Goal: Transaction & Acquisition: Obtain resource

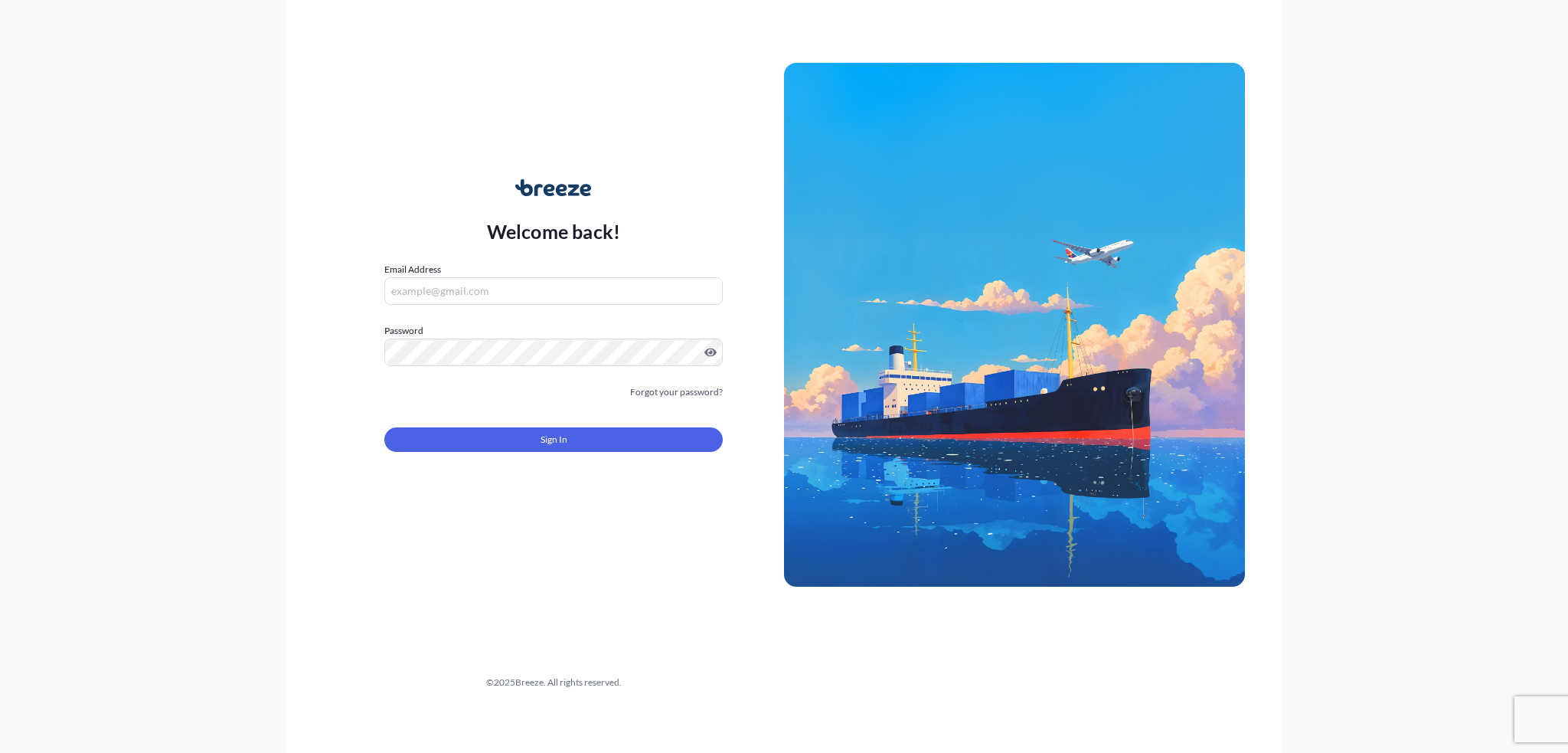
click at [238, 489] on div "Welcome back! Email Address Password Must include: Upper & lower case letters S…" at bounding box center [784, 376] width 1568 height 753
drag, startPoint x: 461, startPoint y: 282, endPoint x: 481, endPoint y: 291, distance: 21.9
click at [461, 282] on input "Email Address" at bounding box center [553, 291] width 339 height 27
paste input "[EMAIL_ADDRESS][DOMAIN_NAME]"
type input "[EMAIL_ADDRESS][DOMAIN_NAME]"
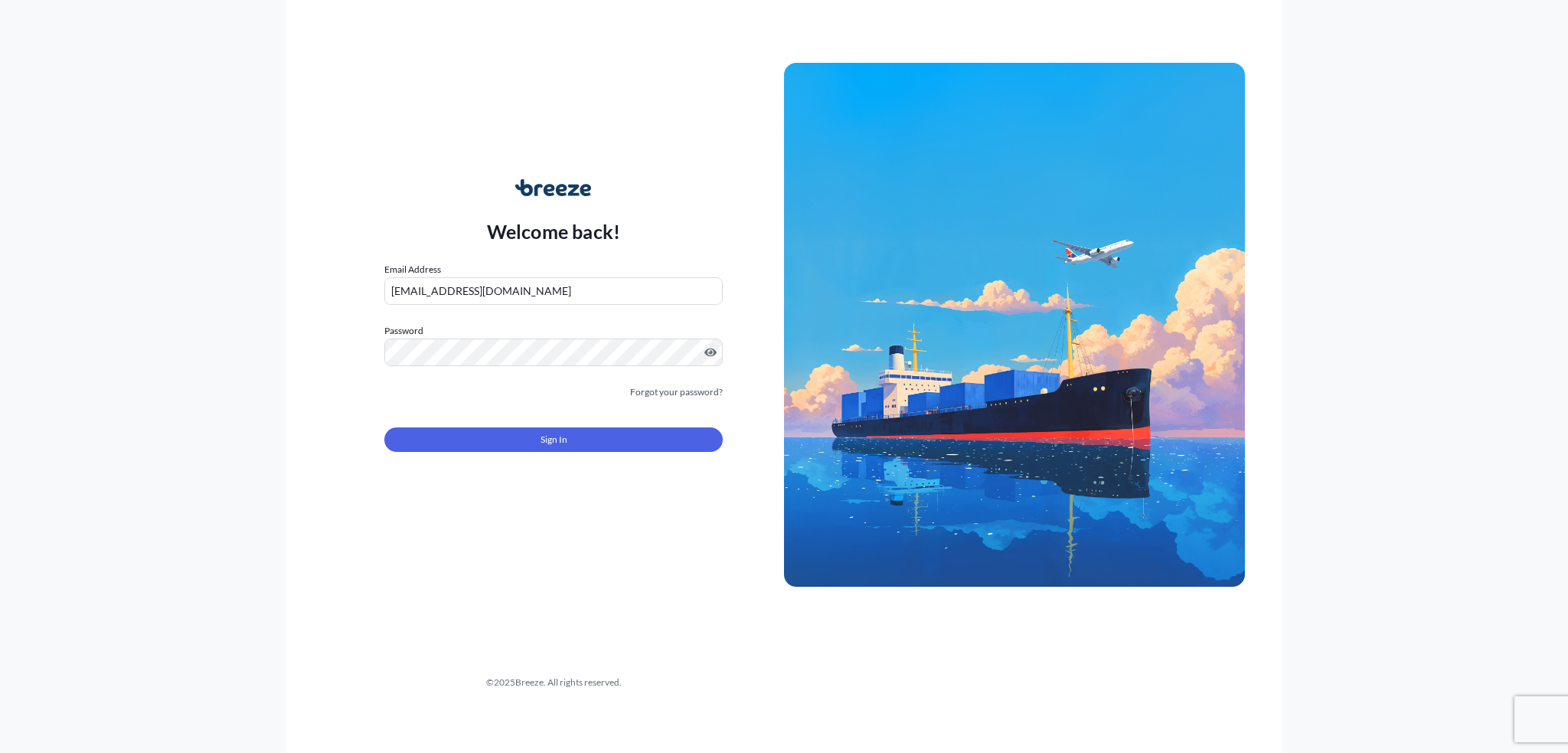
drag, startPoint x: 119, startPoint y: 507, endPoint x: 437, endPoint y: 439, distance: 325.2
click at [127, 489] on div "Welcome back! Email Address [EMAIL_ADDRESS][DOMAIN_NAME] Password Must include:…" at bounding box center [784, 376] width 1568 height 753
click at [655, 443] on button "Sign In" at bounding box center [553, 440] width 339 height 25
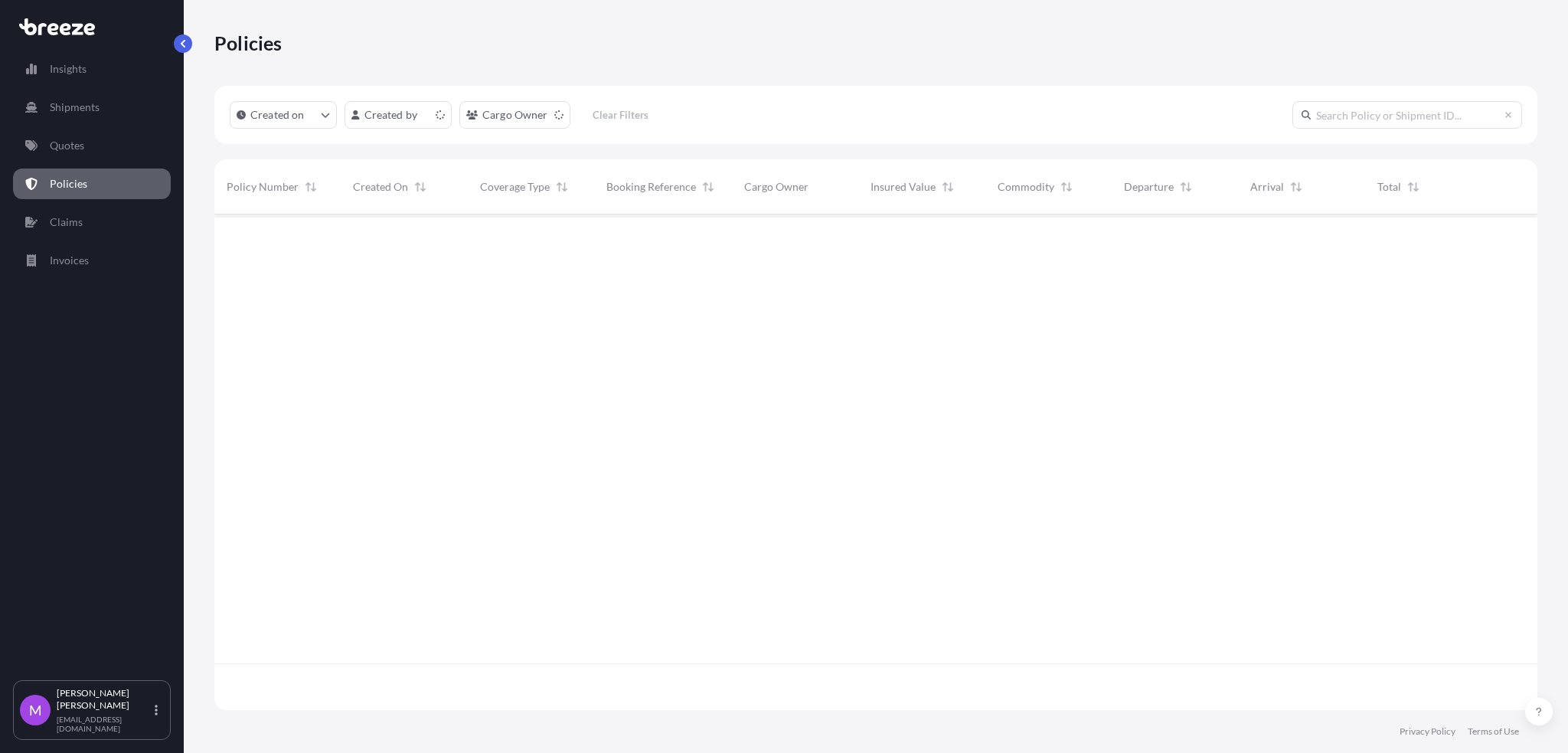
scroll to position [489, 1307]
click at [1057, 118] on input "text" at bounding box center [1406, 114] width 229 height 27
paste input "0457643"
type input "0457643"
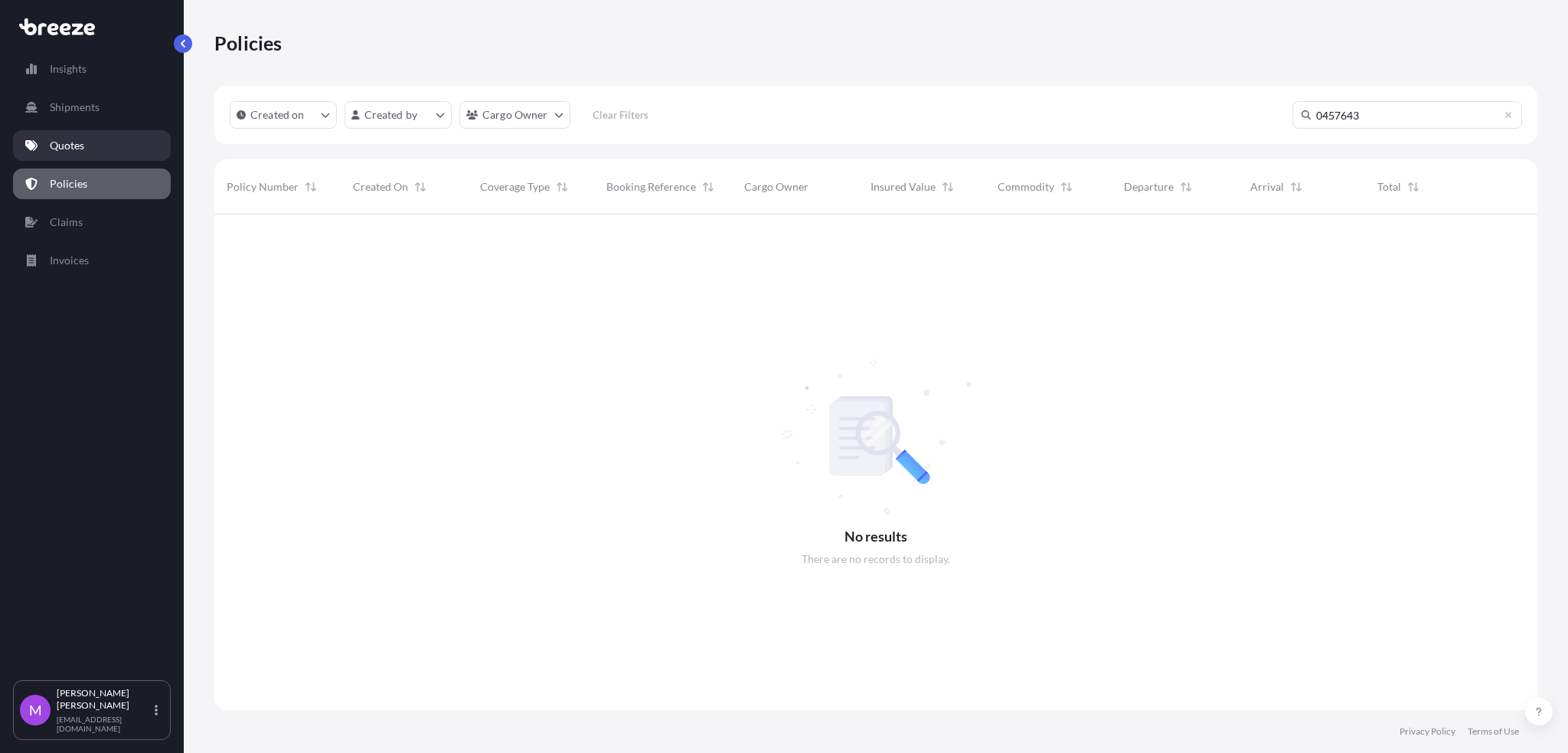
click at [53, 144] on p "Quotes" at bounding box center [67, 145] width 35 height 15
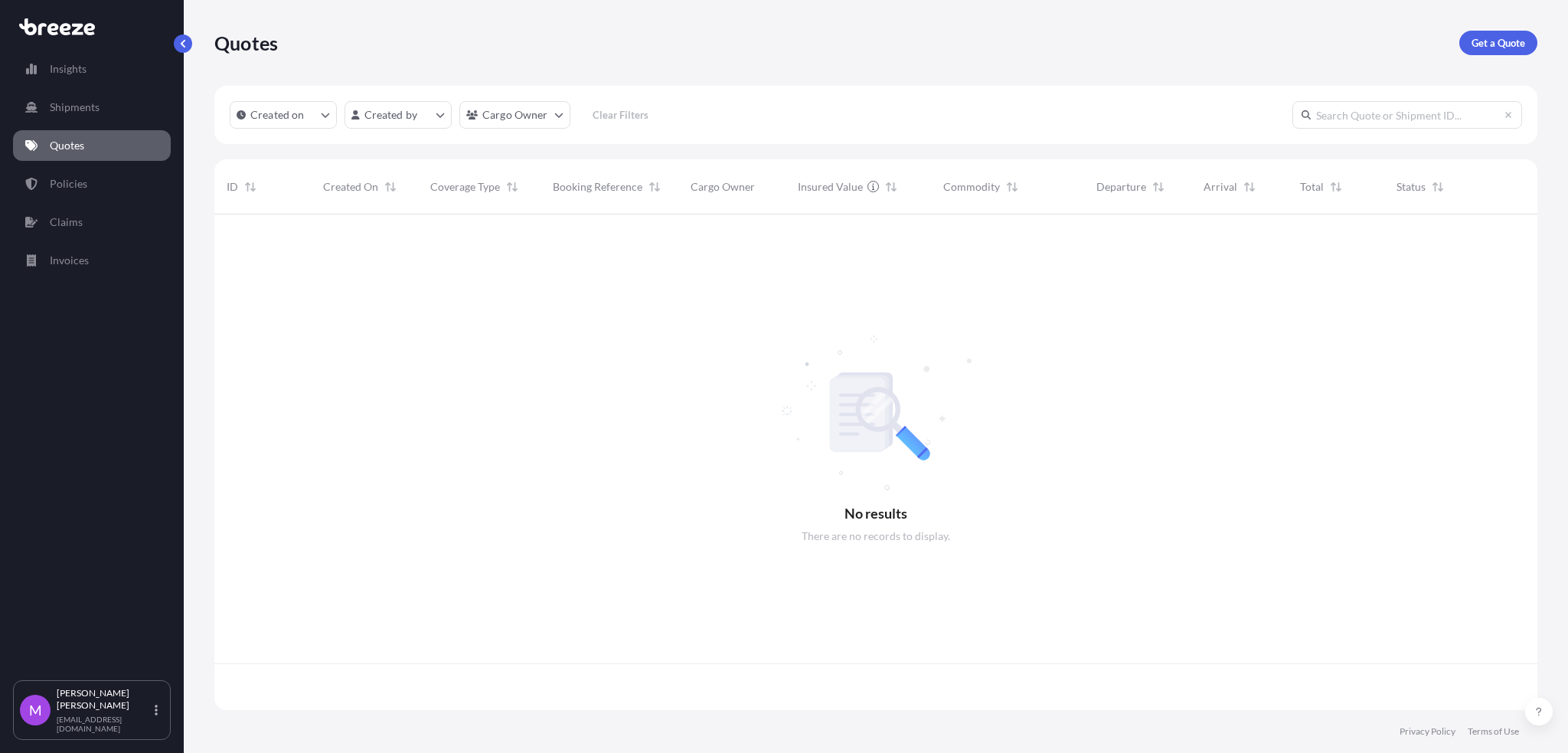
scroll to position [489, 1307]
click at [1057, 124] on input "text" at bounding box center [1406, 114] width 229 height 27
paste input "0457643"
type input "0457643"
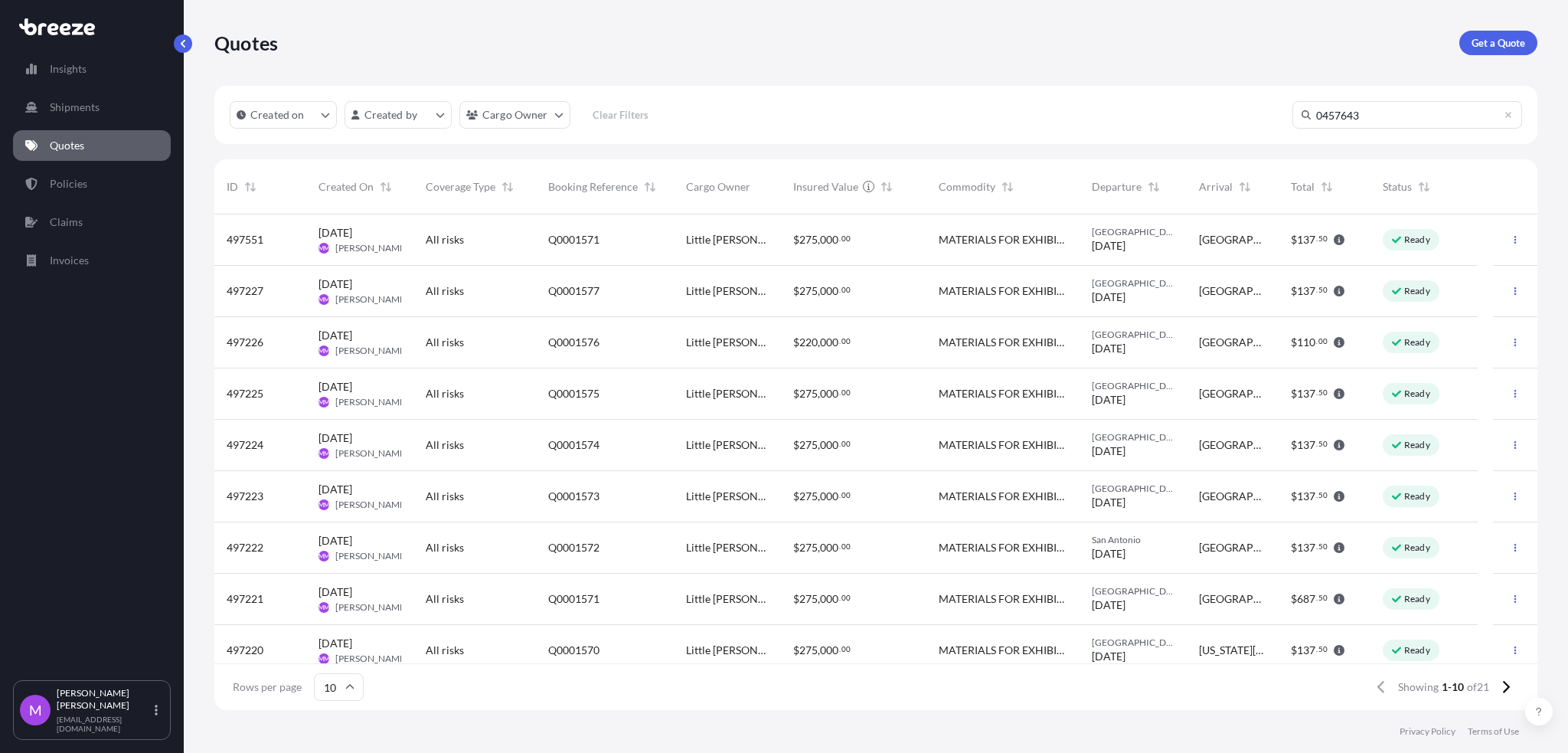
scroll to position [534, 1307]
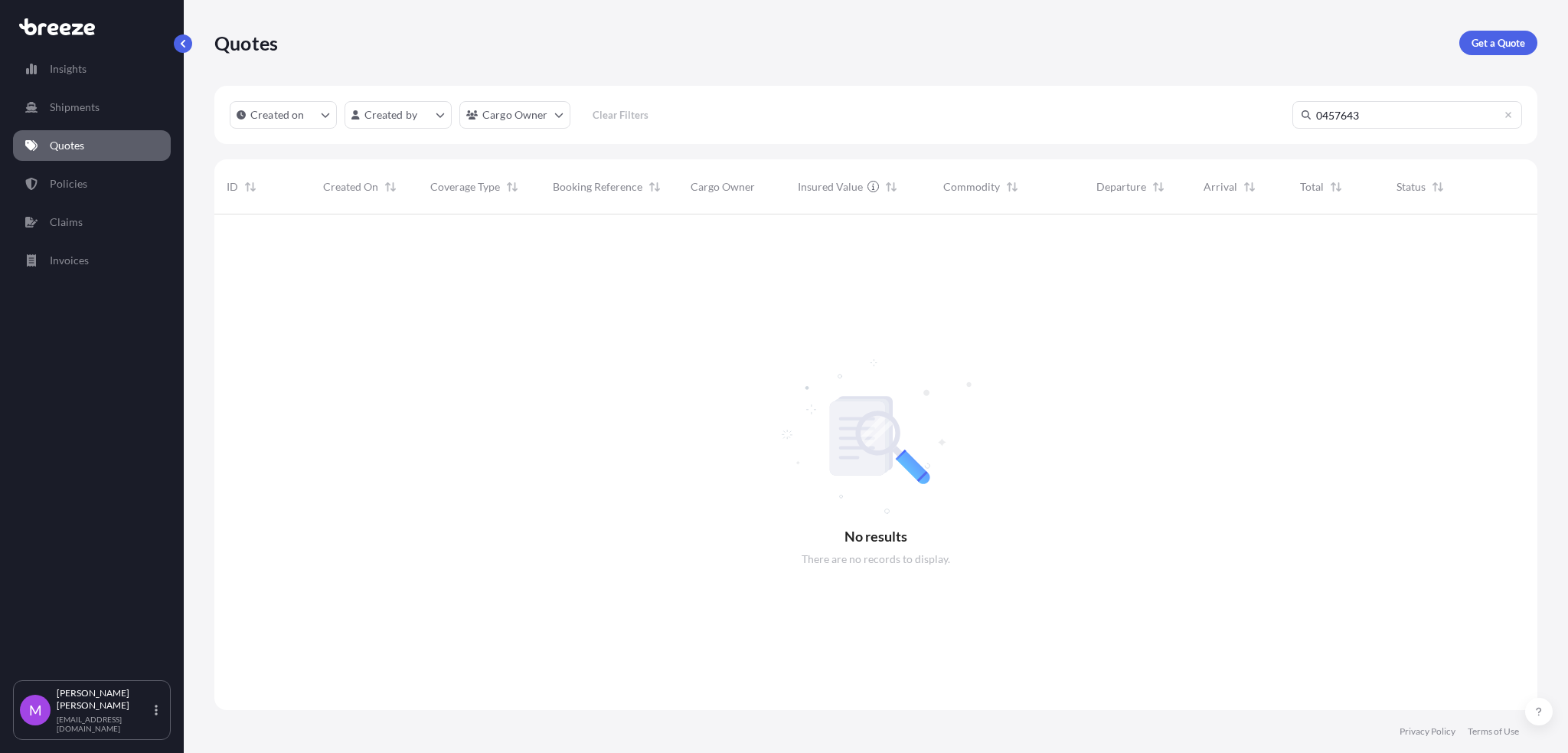
drag, startPoint x: 1331, startPoint y: 117, endPoint x: 1181, endPoint y: 140, distance: 151.8
click at [1057, 122] on div "Created on Created by Cargo Owner Clear Filters 0457643" at bounding box center [876, 115] width 1323 height 58
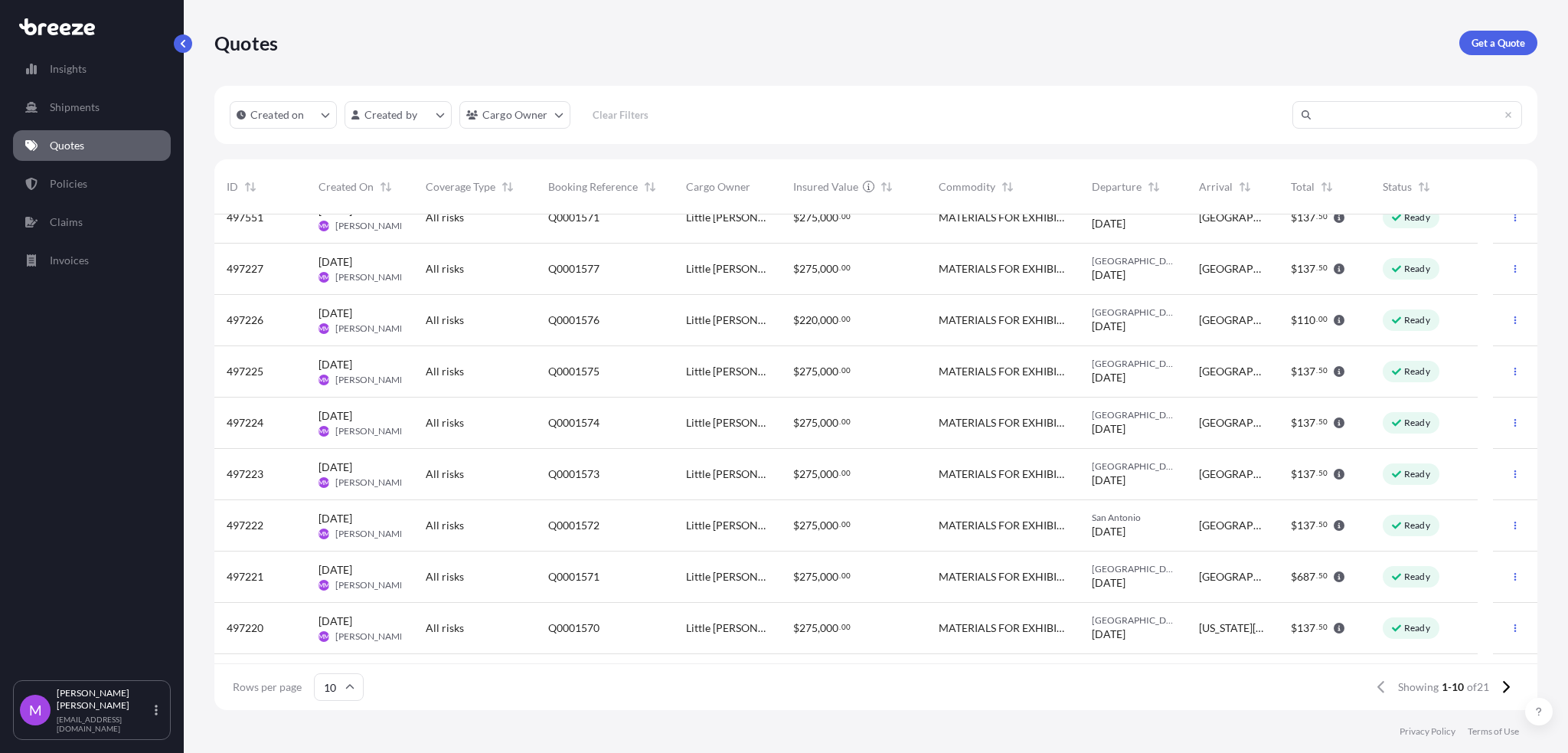
scroll to position [0, 0]
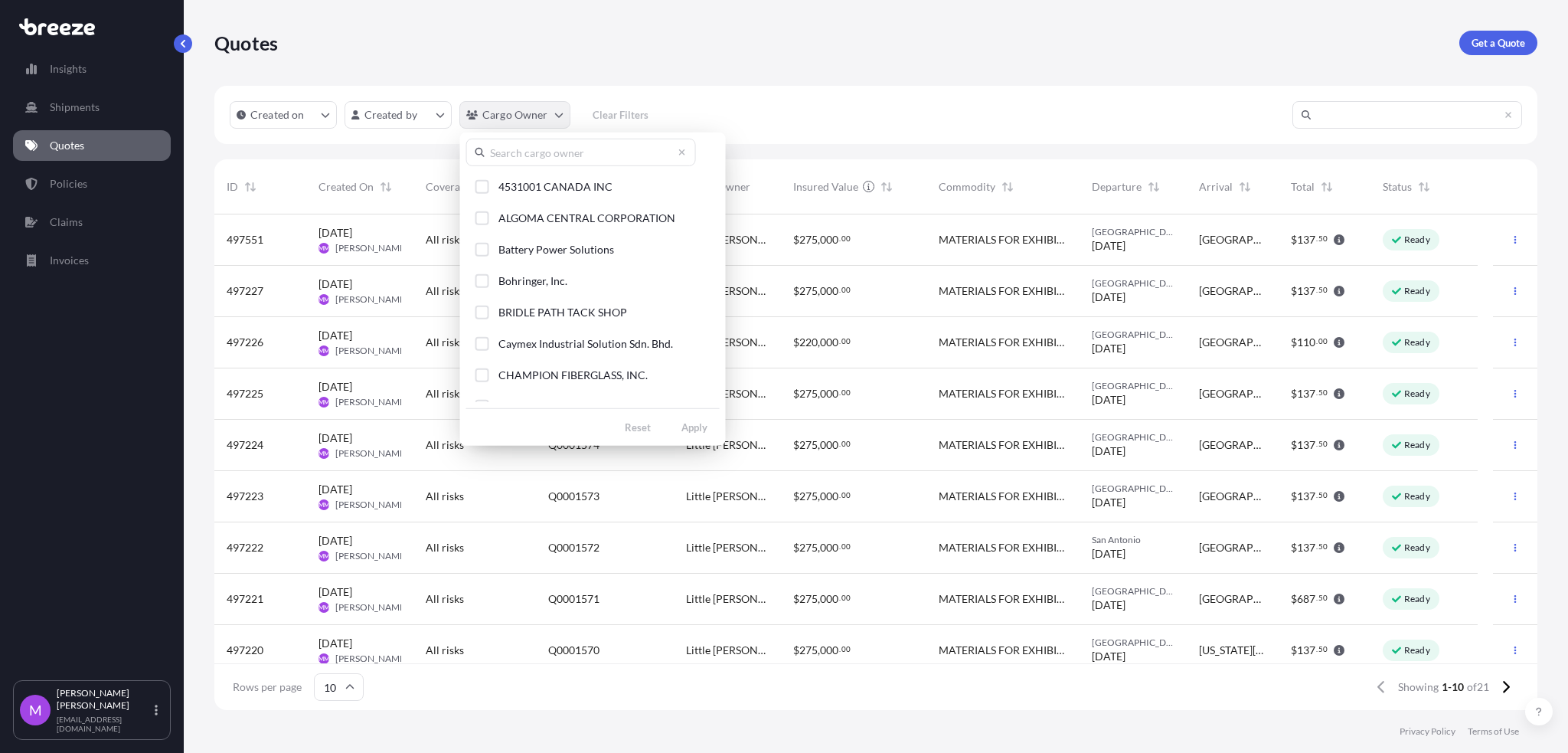
click at [550, 120] on html "Insights Shipments Quotes Policies Claims Invoices M [PERSON_NAME] [EMAIL_ADDRE…" at bounding box center [784, 376] width 1568 height 753
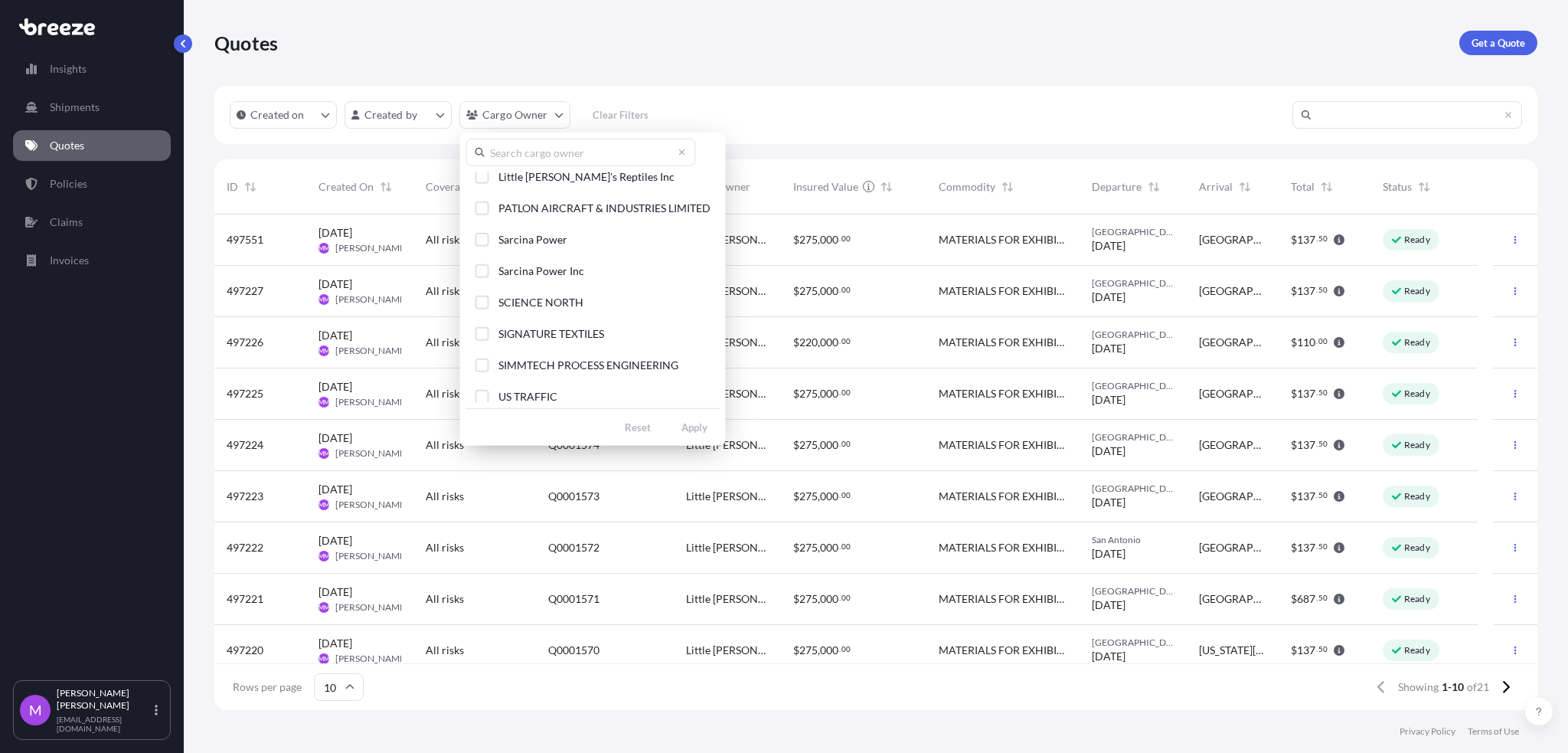
scroll to position [263, 0]
click at [480, 242] on div "Select Option" at bounding box center [482, 237] width 14 height 14
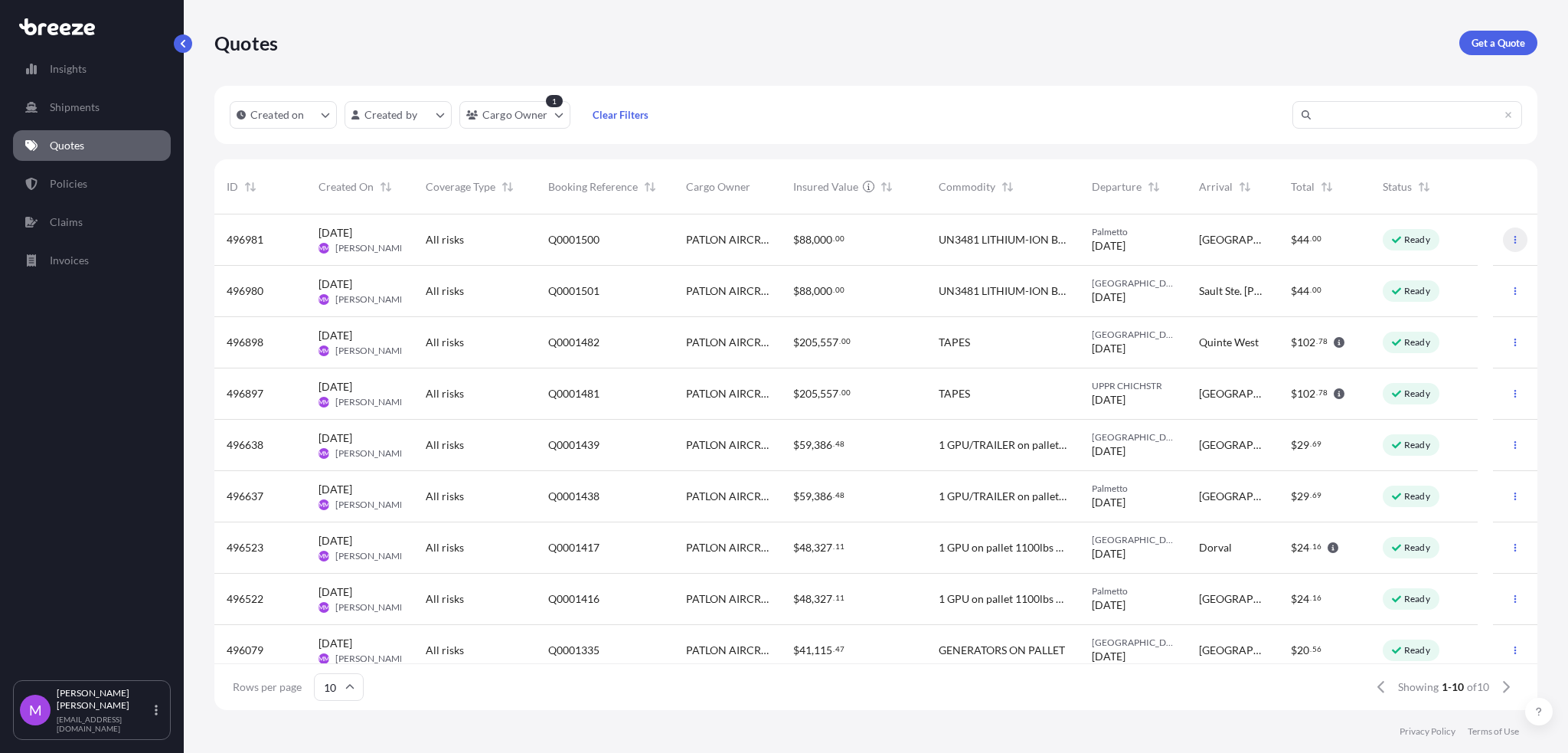
click at [1057, 243] on icon "button" at bounding box center [1515, 239] width 2 height 7
click at [1057, 271] on p "Duplicate quote" at bounding box center [1440, 270] width 76 height 15
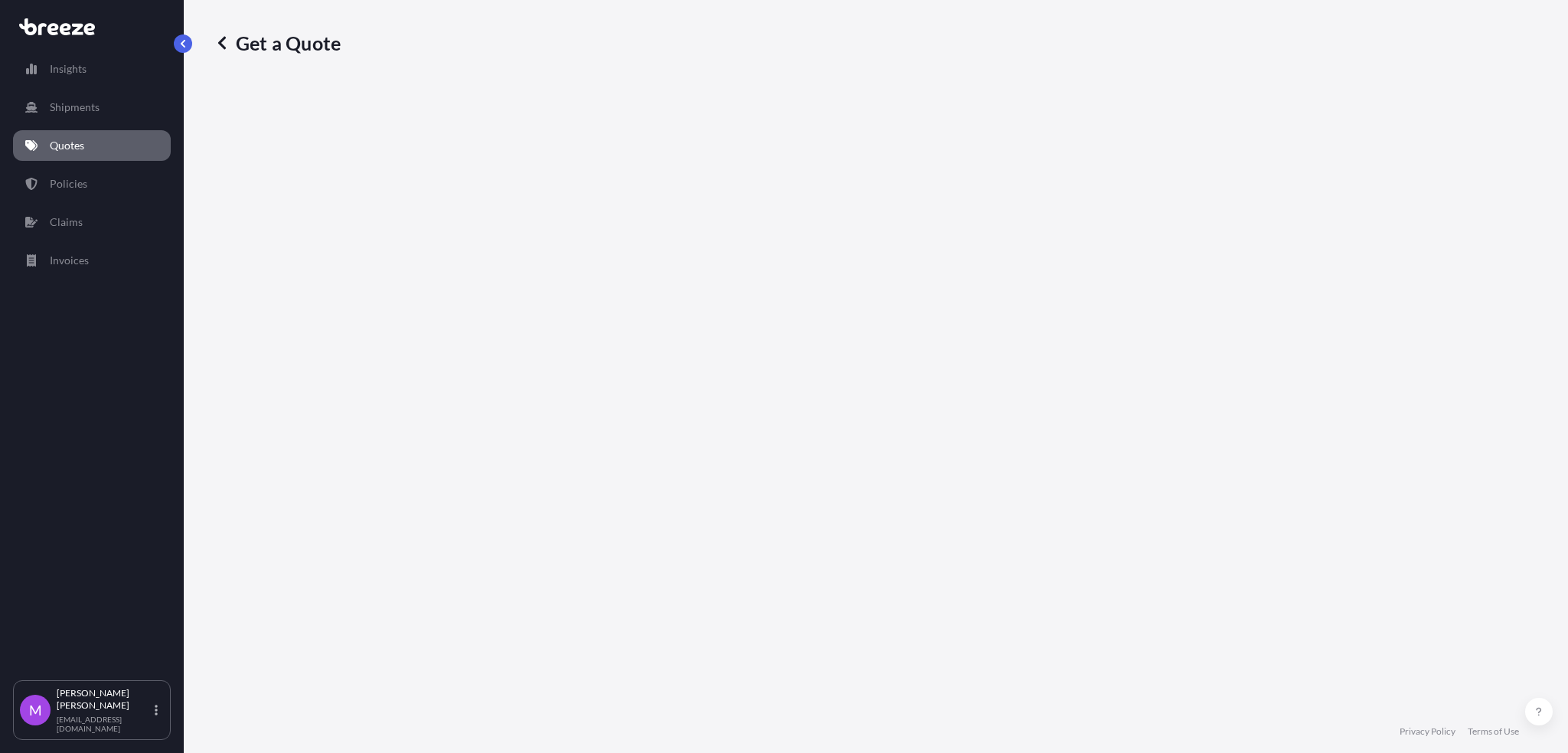
select select "Road"
select select "1"
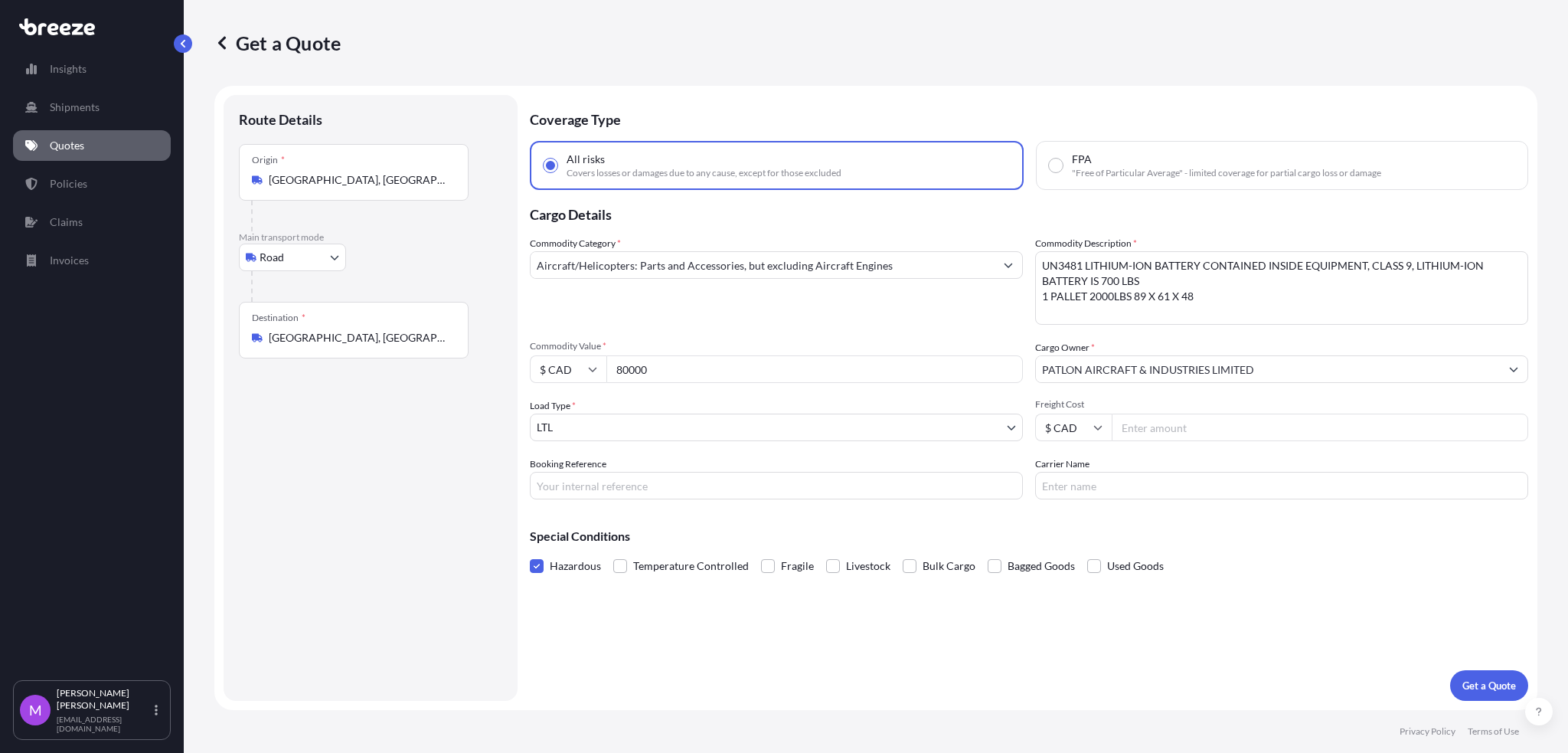
click at [586, 489] on input "Booking Reference" at bounding box center [776, 485] width 493 height 27
paste input "0457643"
type input "0457643"
drag, startPoint x: 672, startPoint y: 378, endPoint x: 604, endPoint y: 369, distance: 68.6
click at [604, 369] on div "$ CAD 80000" at bounding box center [776, 369] width 493 height 27
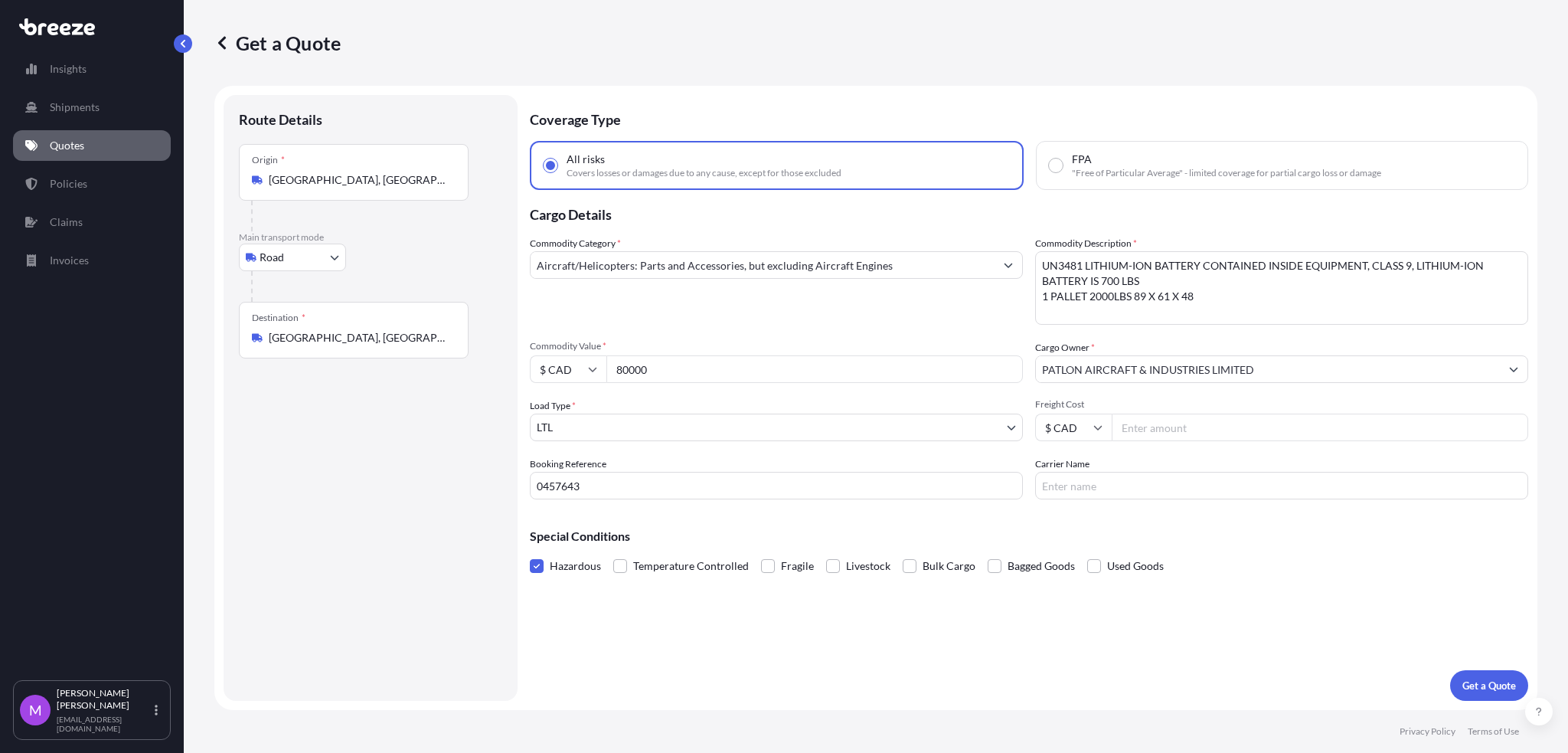
paste input "468165.74"
type input "468165.74"
click at [1057, 295] on textarea "UN3481 LITHIUM-ION BATTERY CONTAINED INSIDE EQUIPMENT, CLASS 9, LITHIUM-ION BAT…" at bounding box center [1281, 287] width 493 height 74
paste textarea "3 GPU ON PALLETS - 61 X 58 X 36 at 1433lbs each 2 pallet of bridge brackets 70 …"
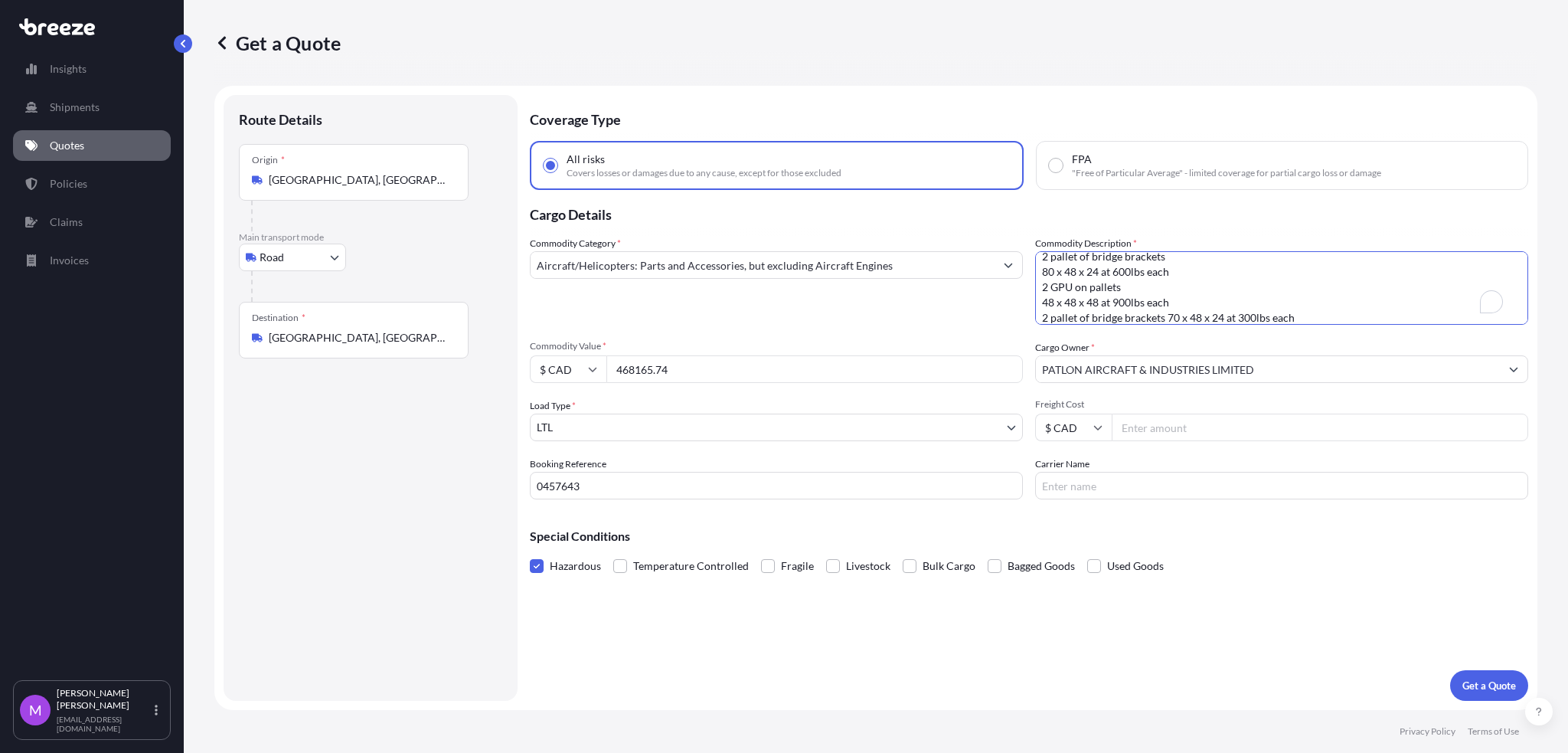
type textarea "3 GPU ON PALLETS - 61 X 58 X 36 at 1433lbs each 2 pallet of bridge brackets 70 …"
click at [1057, 489] on p "Get a Quote" at bounding box center [1488, 685] width 54 height 15
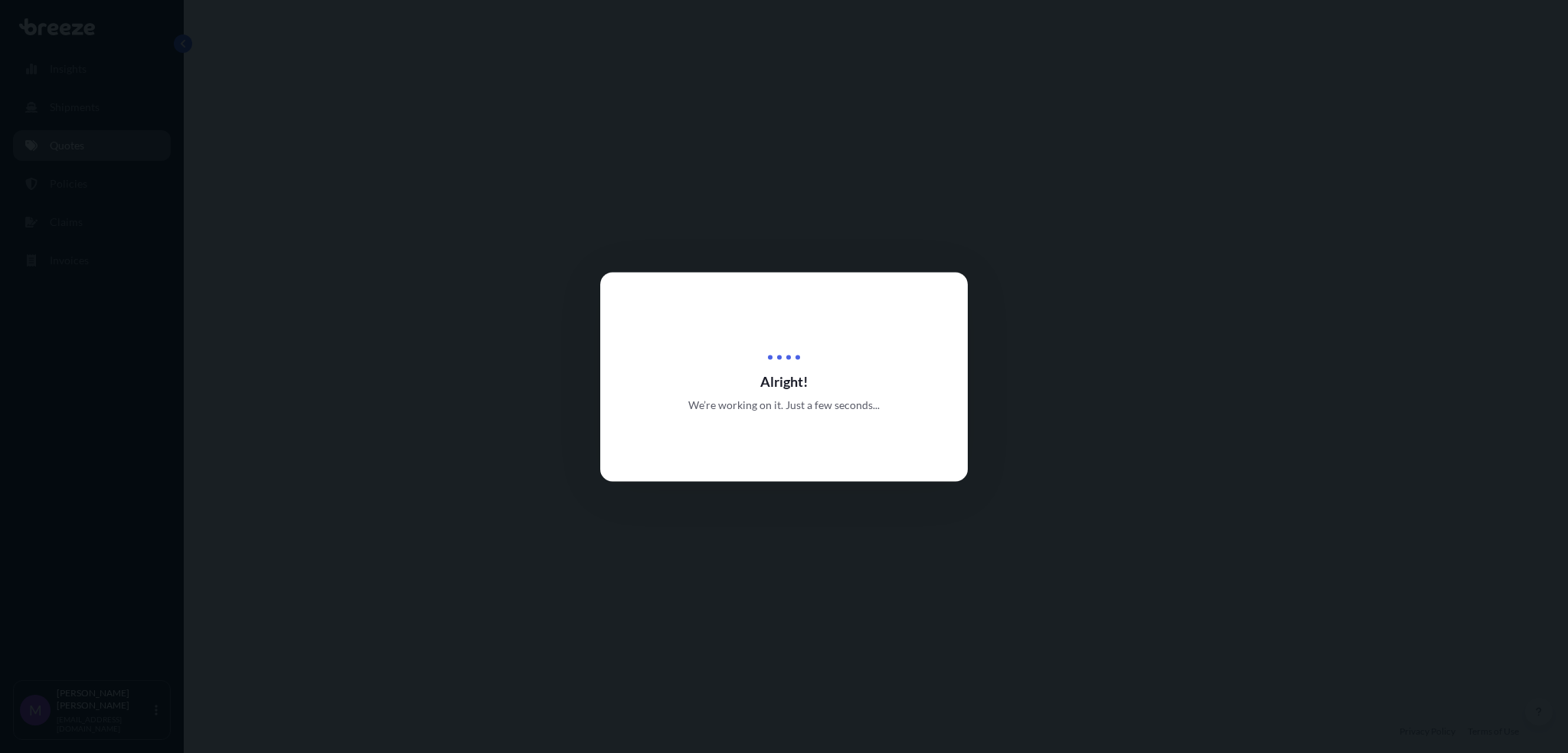
select select "Road"
select select "1"
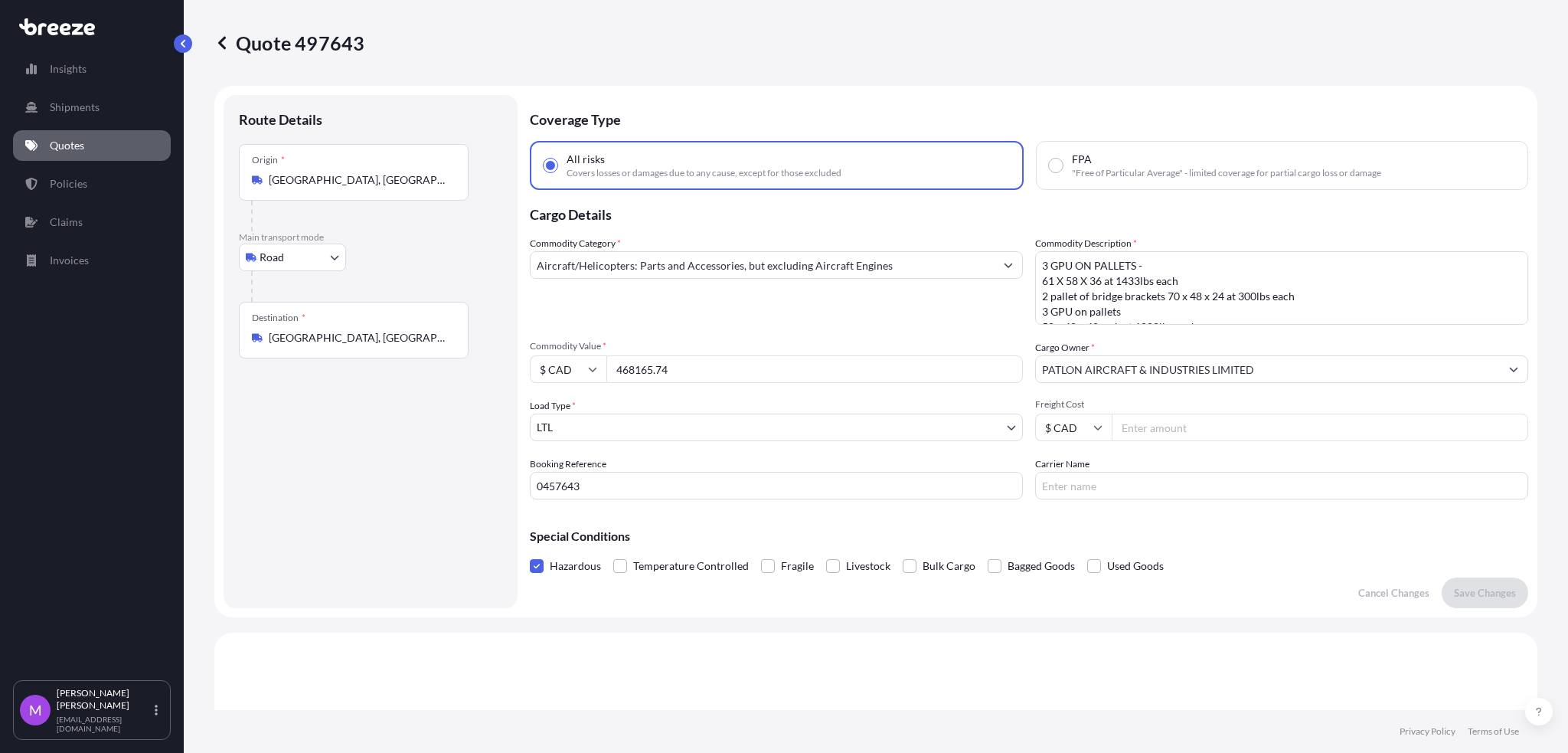
click at [541, 489] on span at bounding box center [537, 566] width 14 height 14
click at [530, 489] on input "Hazardous" at bounding box center [530, 554] width 0 height 0
click at [1057, 489] on p "Save Changes" at bounding box center [1484, 592] width 62 height 15
select select "Road"
select select "1"
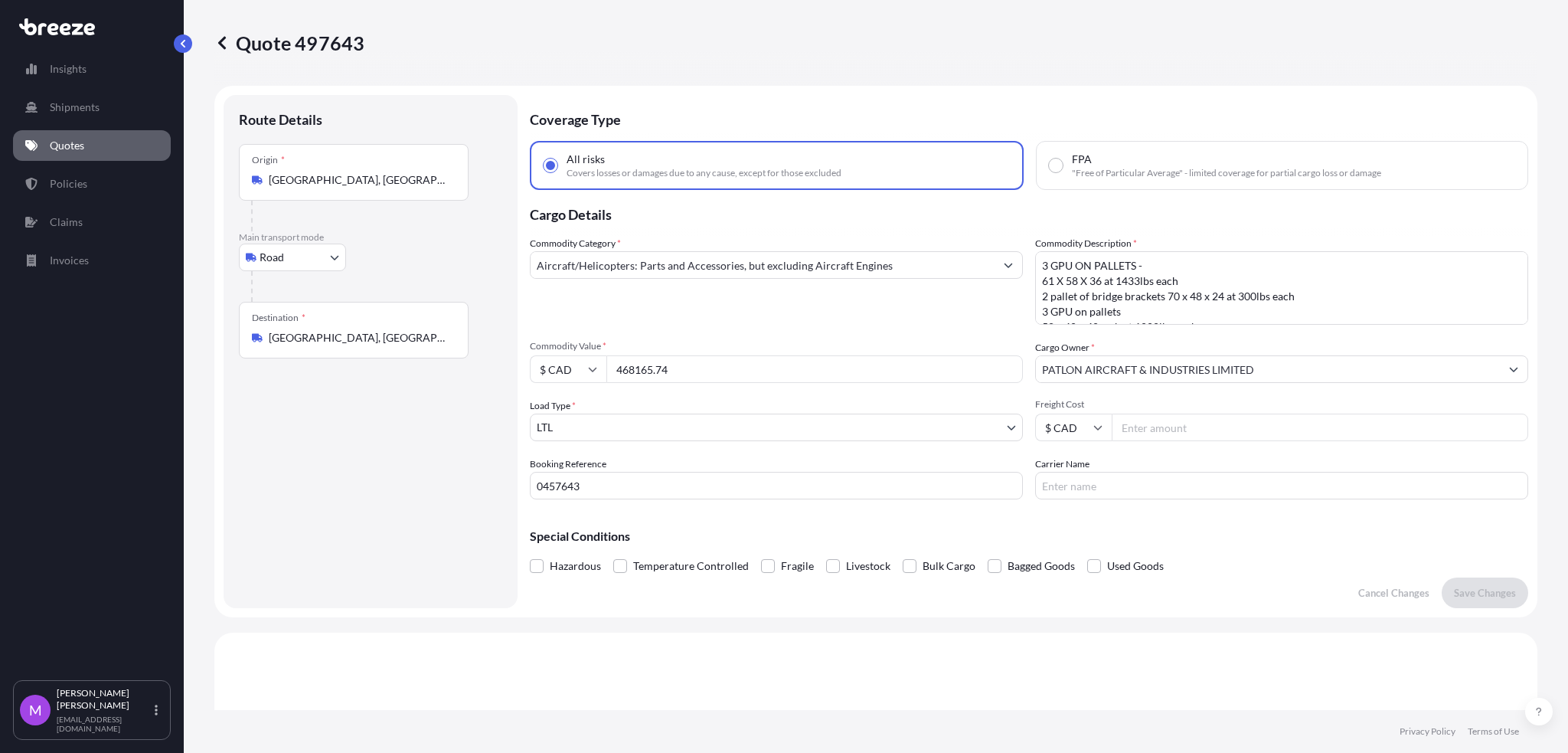
click at [104, 152] on link "Quotes" at bounding box center [92, 145] width 157 height 31
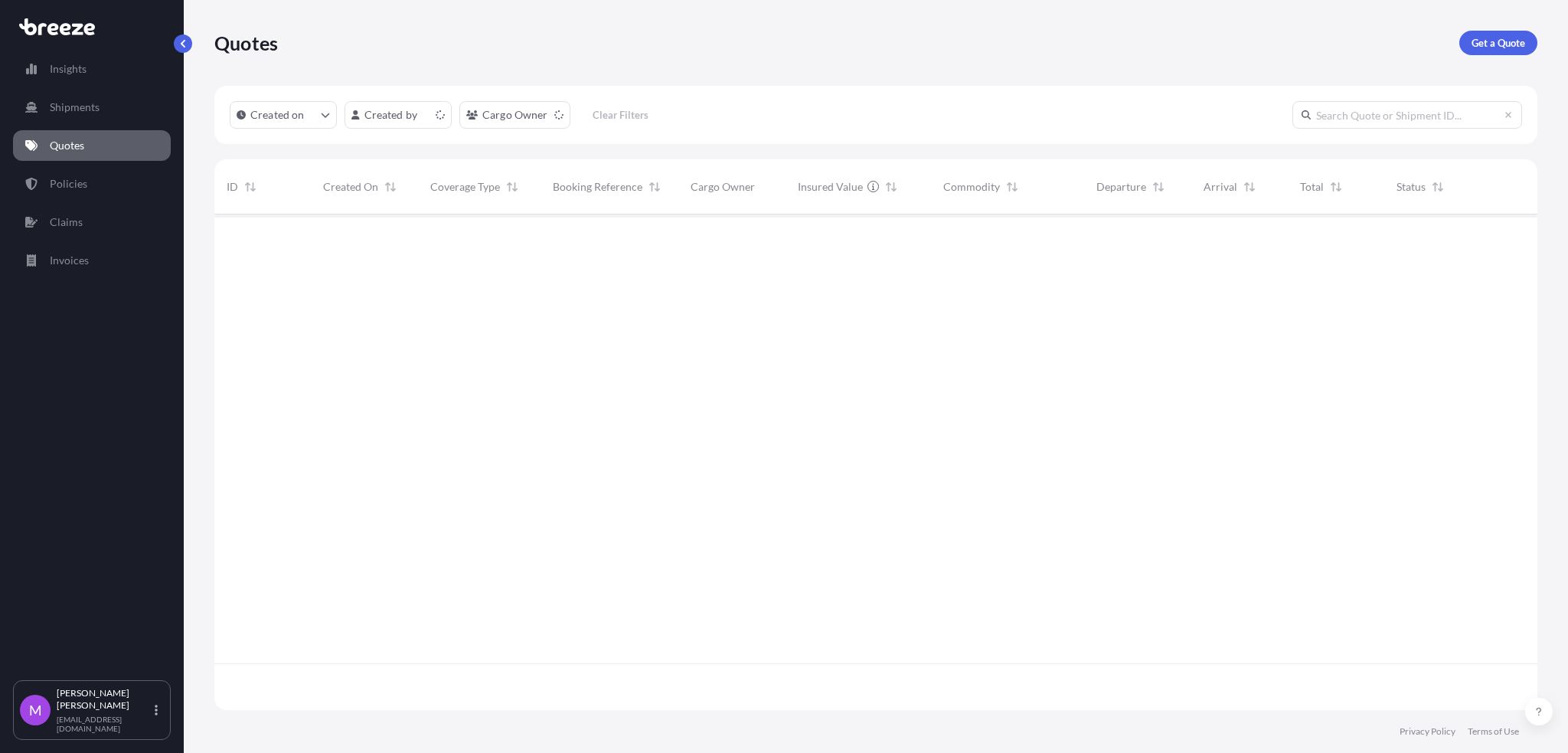
scroll to position [489, 1307]
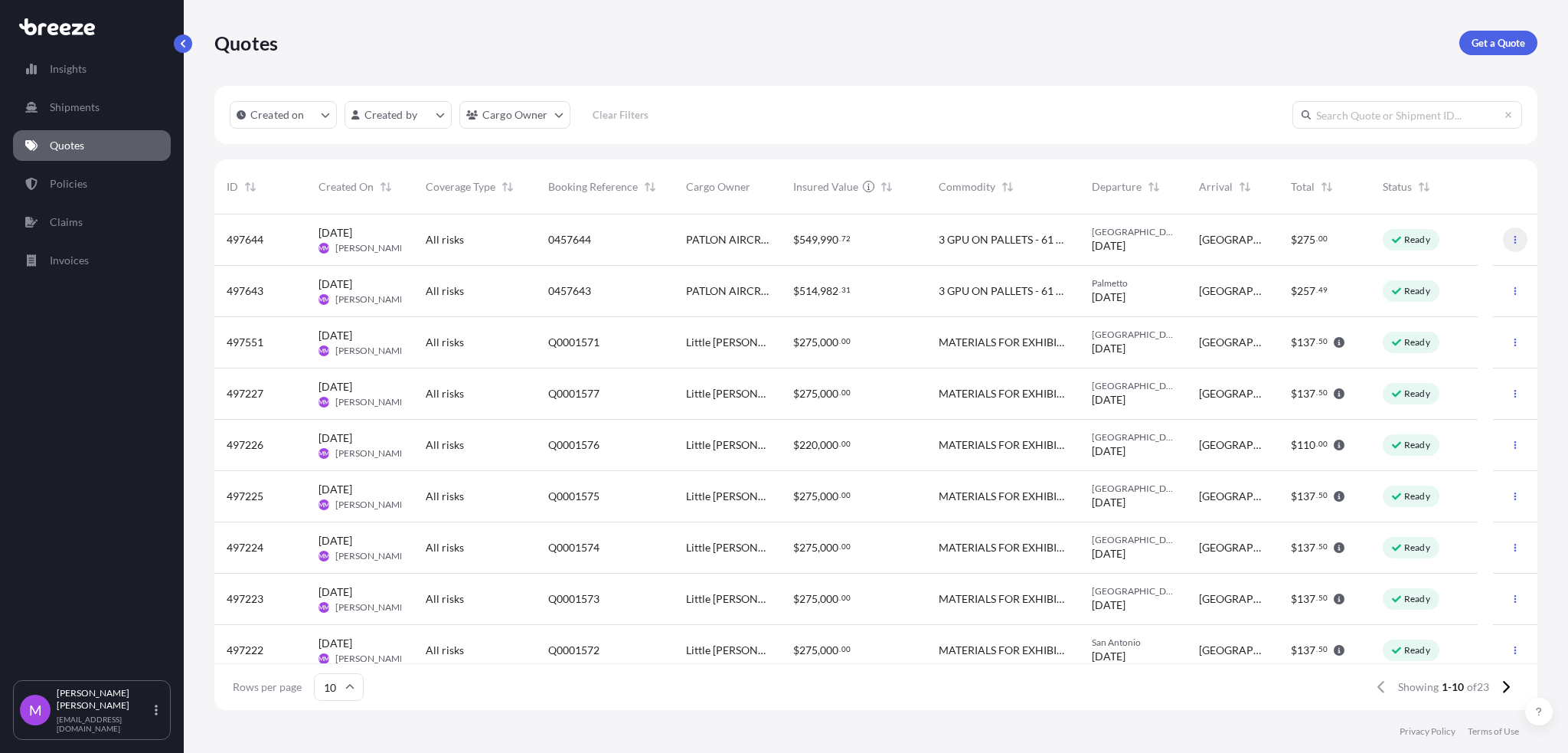
click at [1057, 242] on button "button" at bounding box center [1515, 240] width 25 height 25
click at [1057, 294] on button "button" at bounding box center [1515, 291] width 25 height 25
click at [1057, 298] on button "button" at bounding box center [1515, 291] width 25 height 25
click at [1057, 325] on p "Duplicate quote" at bounding box center [1440, 321] width 76 height 15
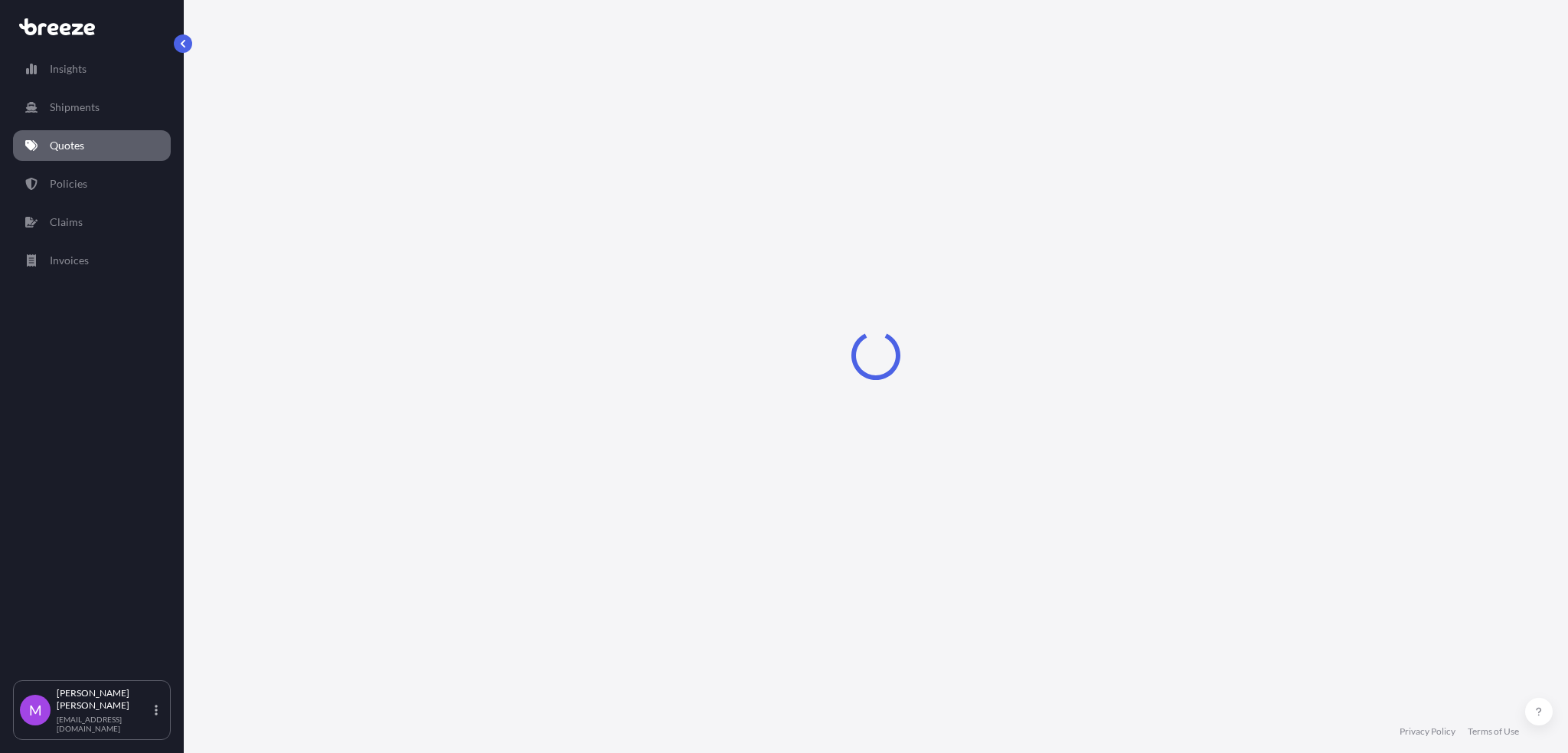
select select "Road"
select select "1"
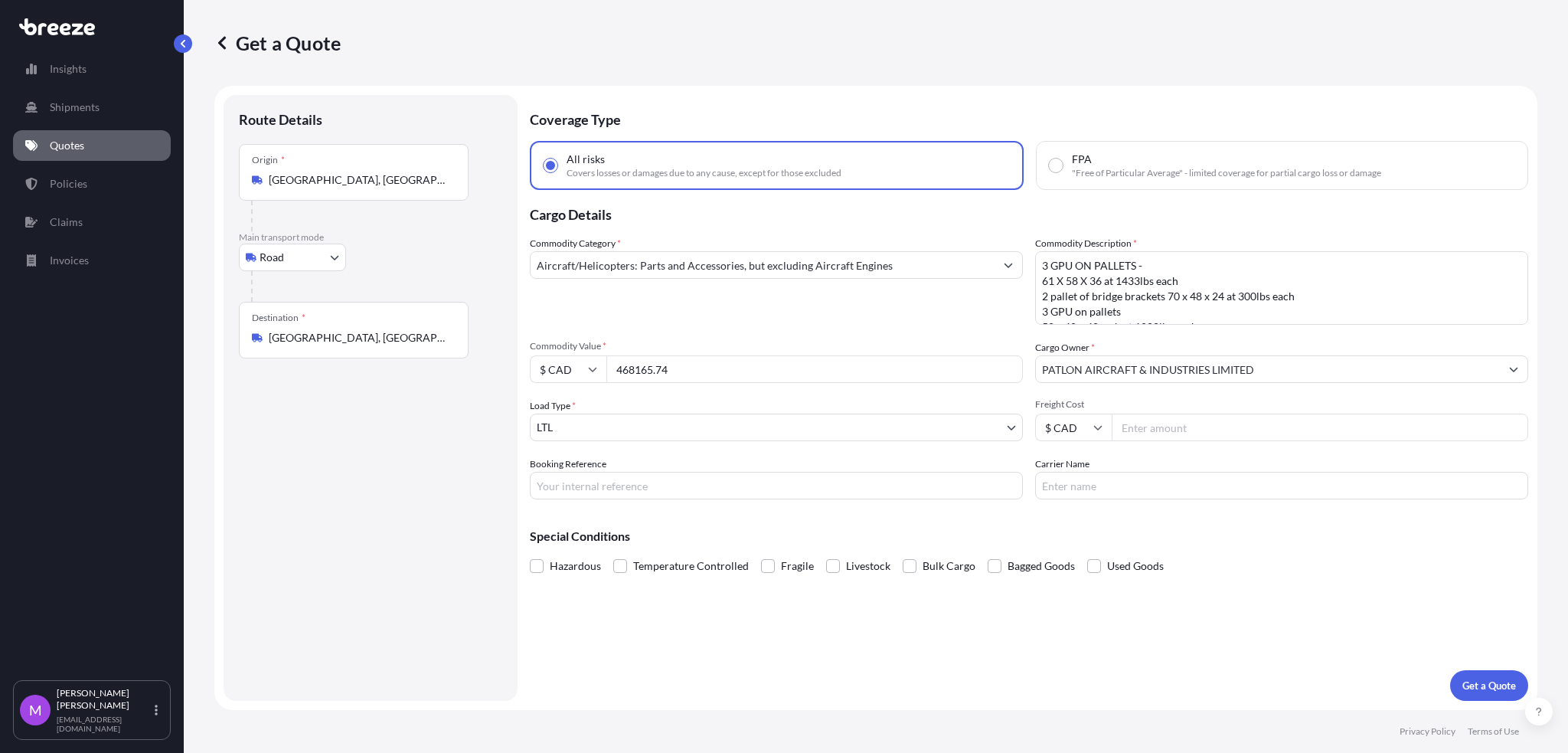
drag, startPoint x: 721, startPoint y: 369, endPoint x: 582, endPoint y: 375, distance: 139.1
click at [582, 375] on div "$ CAD 468165.74" at bounding box center [776, 369] width 493 height 27
paste input "217242.65"
type input "217242.65"
click at [594, 369] on icon at bounding box center [593, 370] width 8 height 5
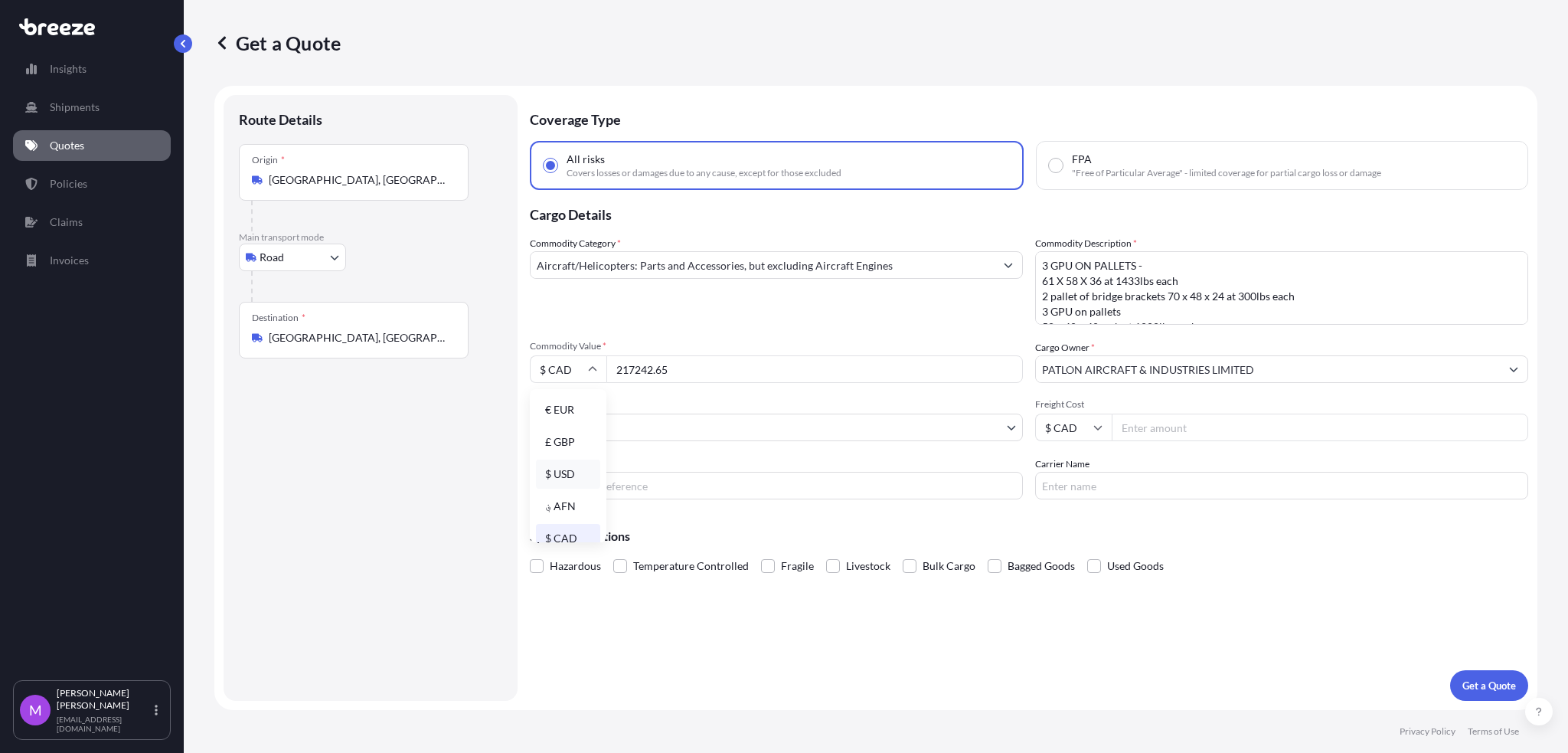
click at [574, 469] on div "$ USD" at bounding box center [568, 474] width 65 height 29
type input "$ USD"
click at [646, 489] on input "Booking Reference" at bounding box center [776, 485] width 493 height 27
click at [612, 484] on input "Booking Reference" at bounding box center [776, 485] width 493 height 27
paste input "0459850"
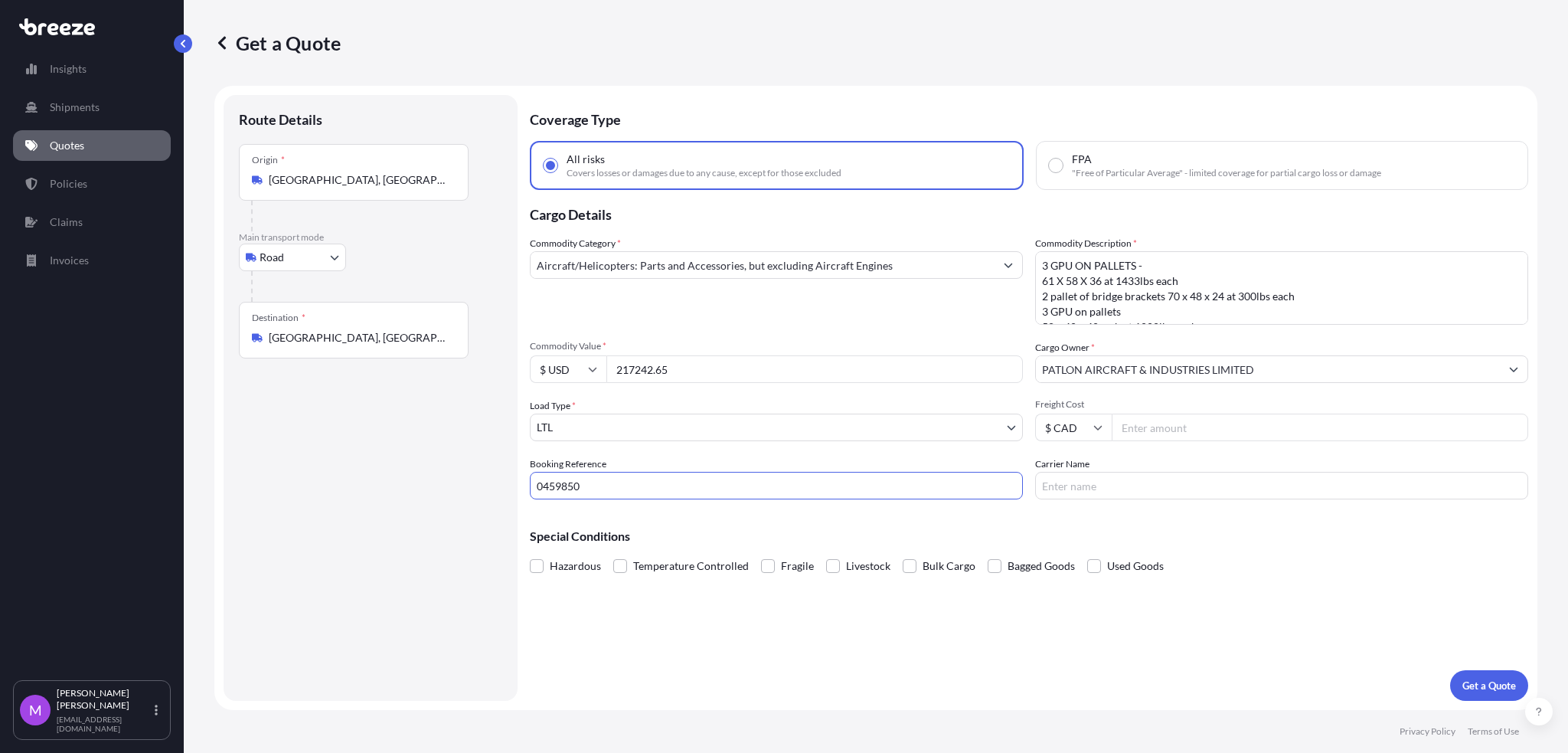
type input "0459850"
click at [689, 367] on input "217242.65" at bounding box center [814, 369] width 417 height 27
drag, startPoint x: 692, startPoint y: 369, endPoint x: 596, endPoint y: 363, distance: 96.2
click at [596, 363] on div "$ USD 217242.65" at bounding box center [776, 369] width 493 height 27
click at [1057, 288] on textarea "3 GPU ON PALLETS - 61 X 58 X 36 at 1433lbs each 2 pallet of bridge brackets 70 …" at bounding box center [1281, 287] width 493 height 74
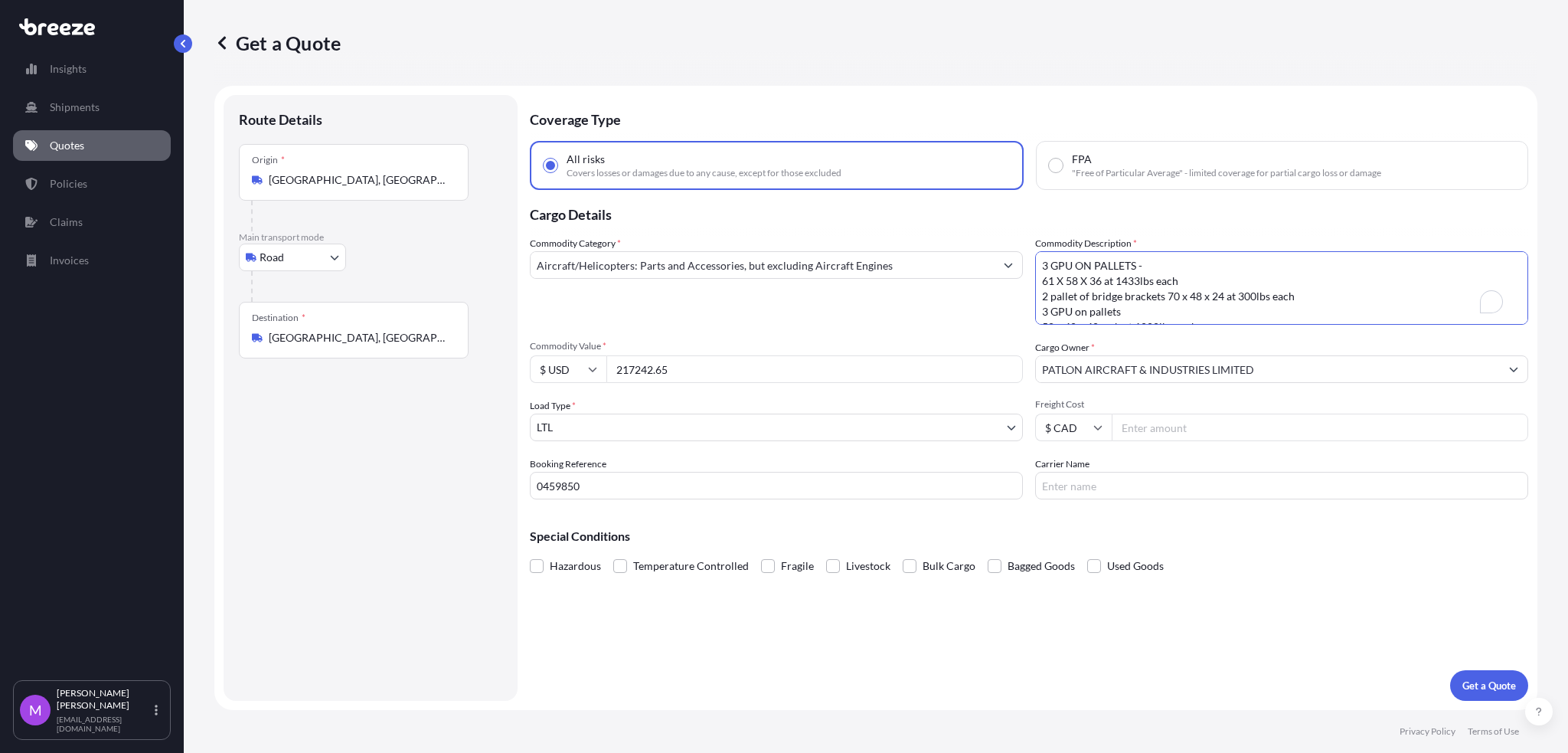
paste textarea "Total 6 units 4 GPU & 2 Pallets with Accessories INSURANCE QUOTE VALUES $ 39,22…"
drag, startPoint x: 1361, startPoint y: 274, endPoint x: 1035, endPoint y: 280, distance: 326.1
click at [1035, 280] on html "Insights Shipments Quotes Policies Claims Invoices M [PERSON_NAME] [EMAIL_ADDRE…" at bounding box center [784, 376] width 1568 height 753
type textarea "Total 6 units 4 GPU & 2 Pallets with Accessories Qty 3 45x73x43 each 1750 lbs e…"
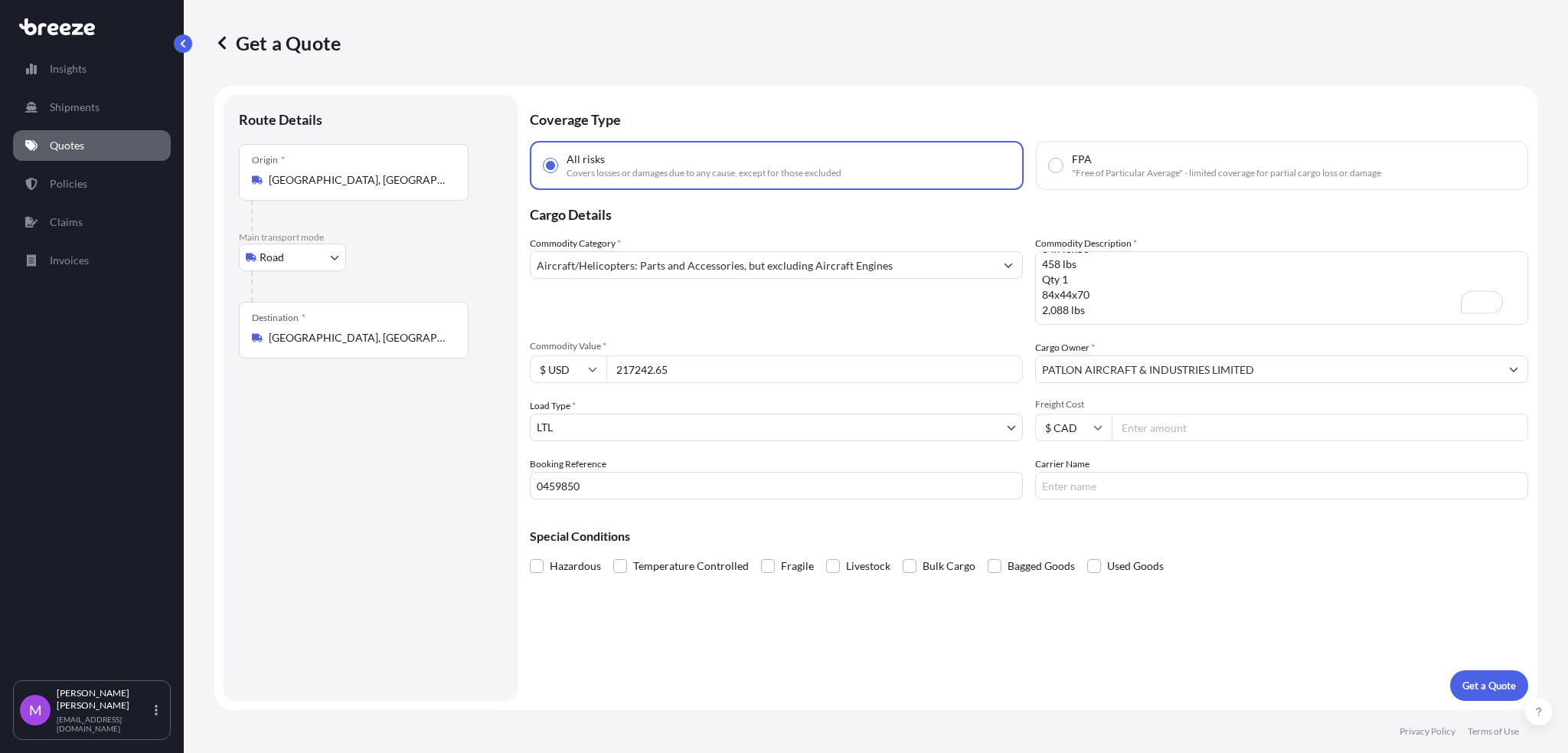
click at [708, 372] on input "217242.65" at bounding box center [814, 369] width 417 height 27
drag, startPoint x: 708, startPoint y: 373, endPoint x: 541, endPoint y: 378, distance: 167.1
click at [541, 378] on div "$ USD 217242.65" at bounding box center [776, 369] width 493 height 27
click at [329, 489] on div "Route Details Place of loading Road Road Rail Origin * [GEOGRAPHIC_DATA] Main t…" at bounding box center [370, 398] width 263 height 575
click at [1057, 489] on button "Get a Quote" at bounding box center [1489, 685] width 78 height 31
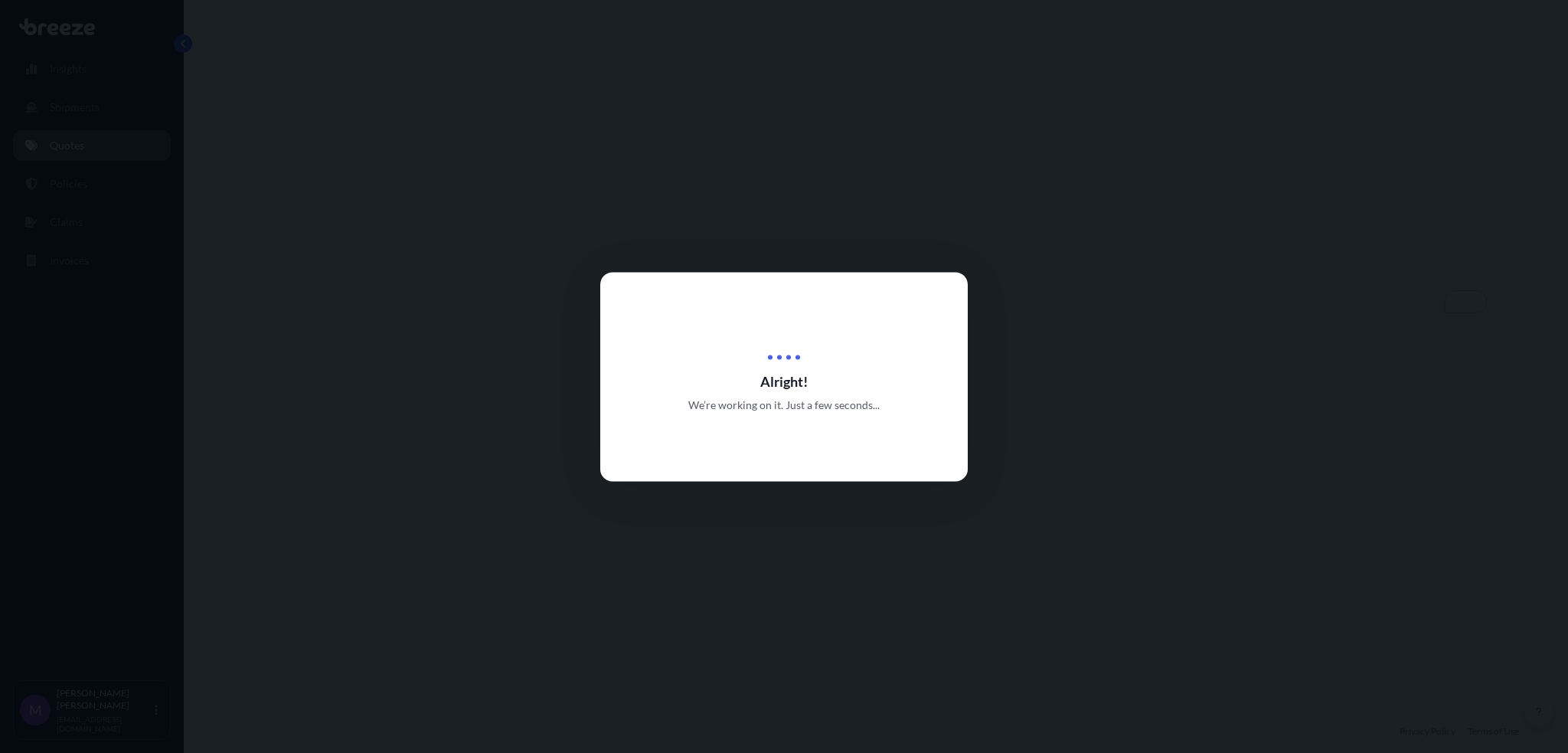
select select "Road"
select select "1"
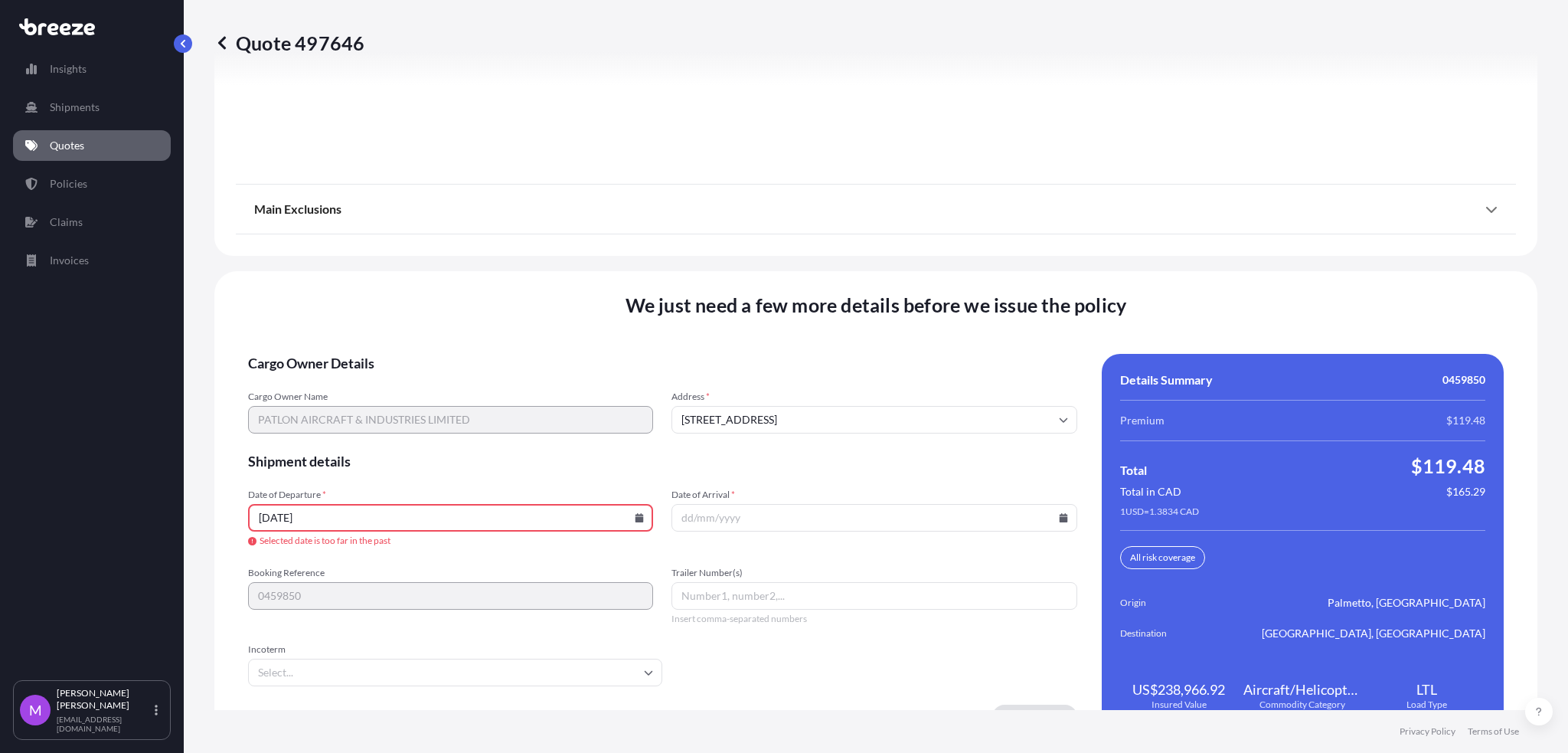
scroll to position [1936, 0]
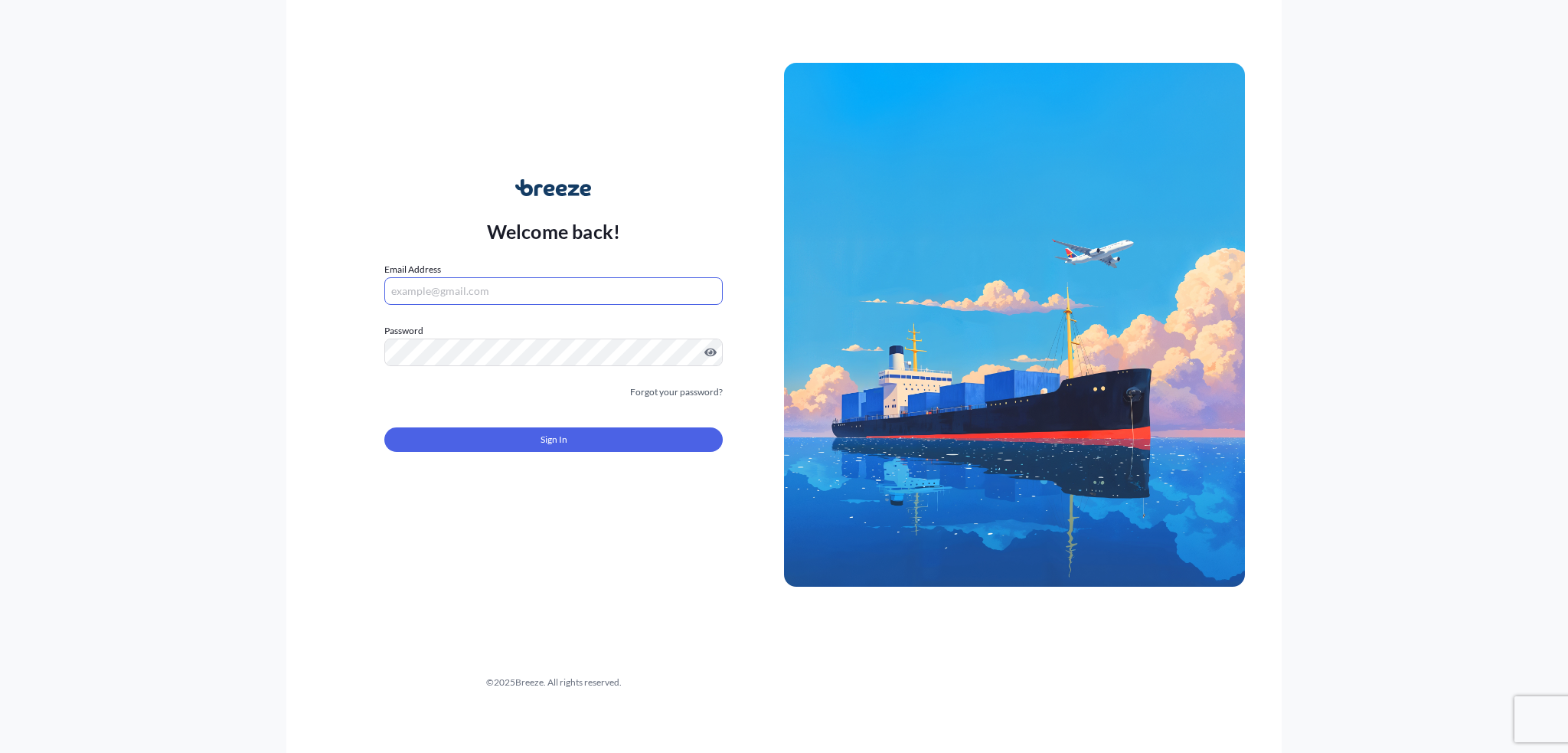
click at [519, 292] on input "Email Address" at bounding box center [553, 291] width 339 height 27
paste input "[EMAIL_ADDRESS][DOMAIN_NAME]"
type input "[EMAIL_ADDRESS][DOMAIN_NAME]"
click at [546, 445] on span "Sign In" at bounding box center [554, 439] width 27 height 15
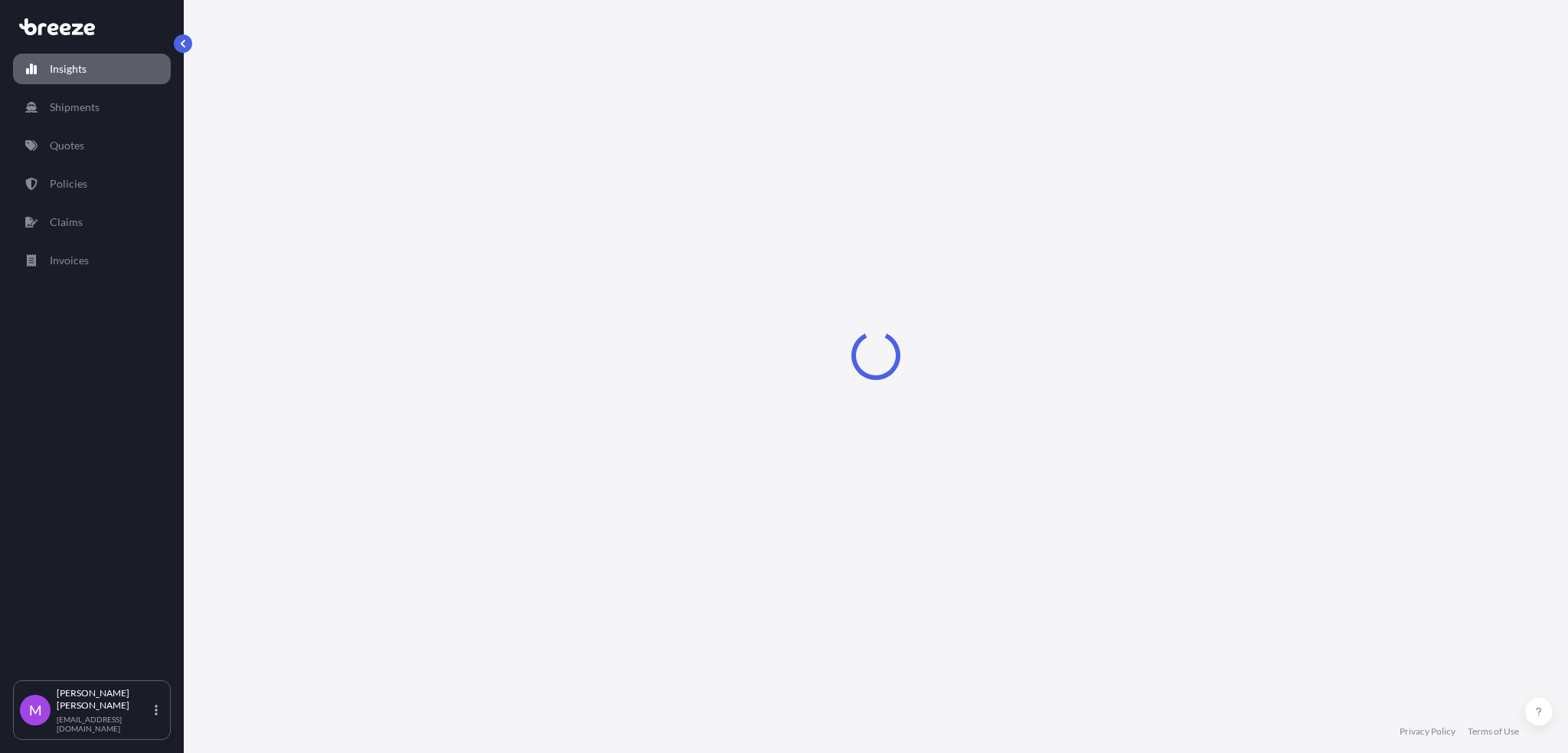
select select "2025"
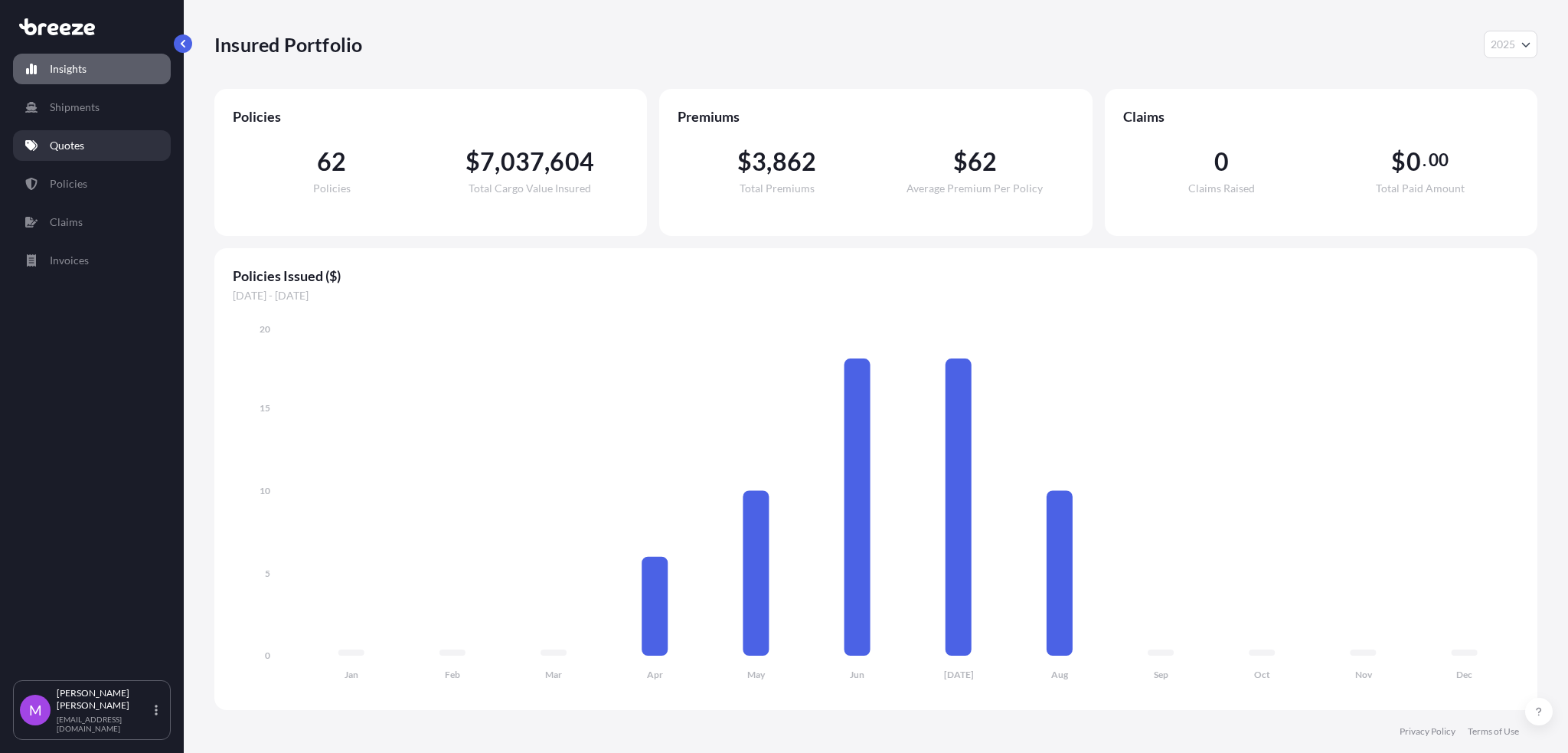
click at [80, 141] on p "Quotes" at bounding box center [67, 145] width 35 height 15
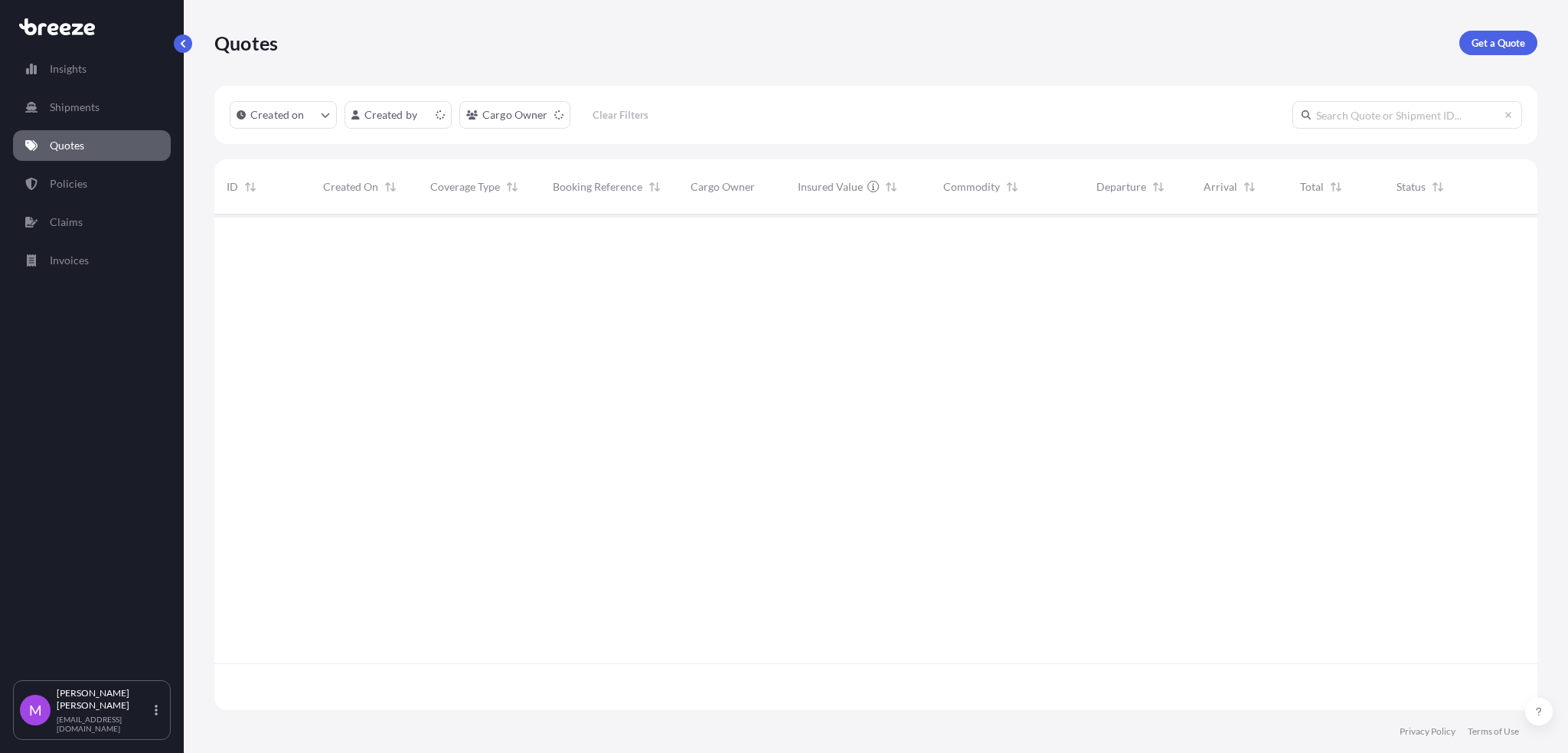
scroll to position [489, 1307]
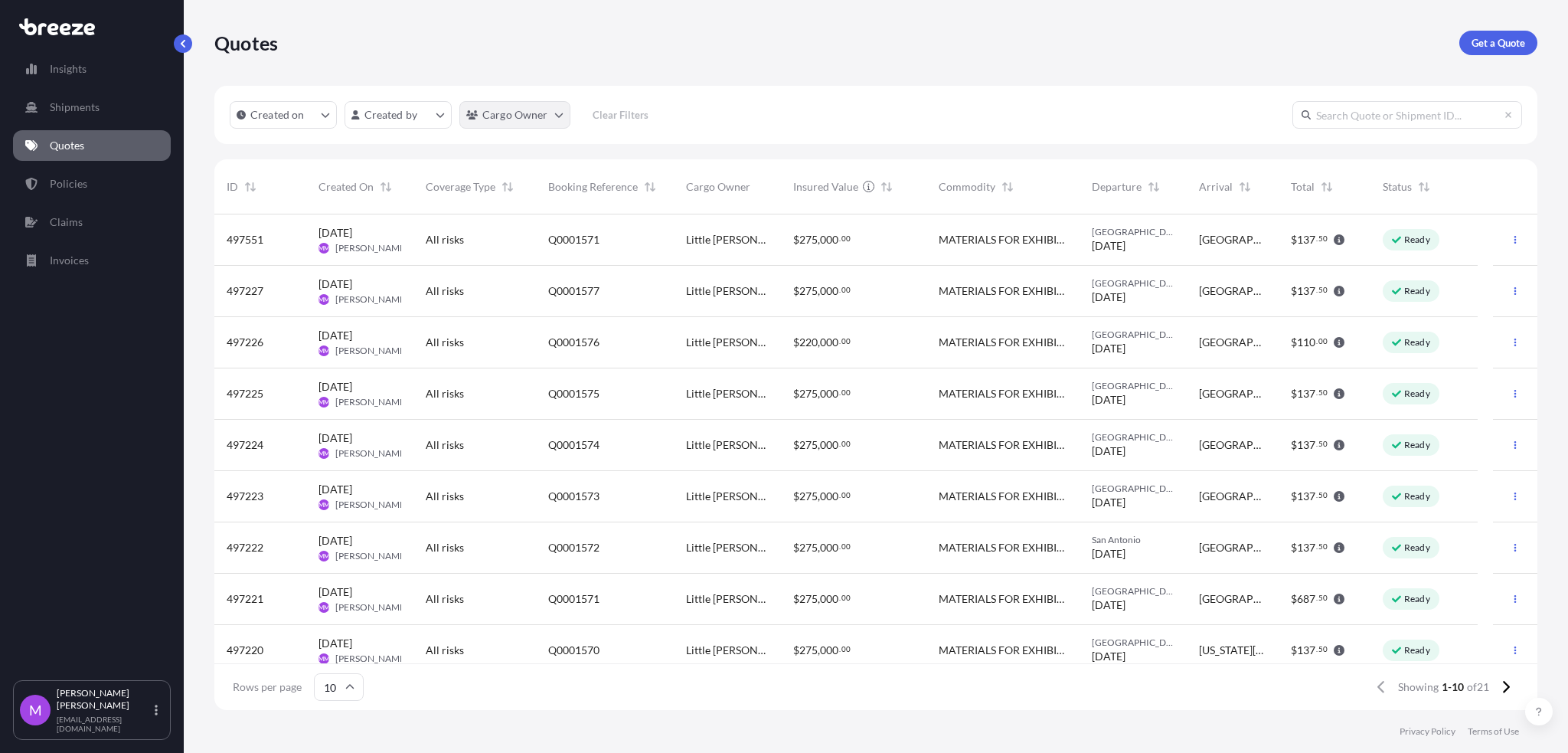
click at [559, 121] on html "Insights Shipments Quotes Policies Claims Invoices M [PERSON_NAME] [EMAIL_ADDRE…" at bounding box center [784, 376] width 1568 height 753
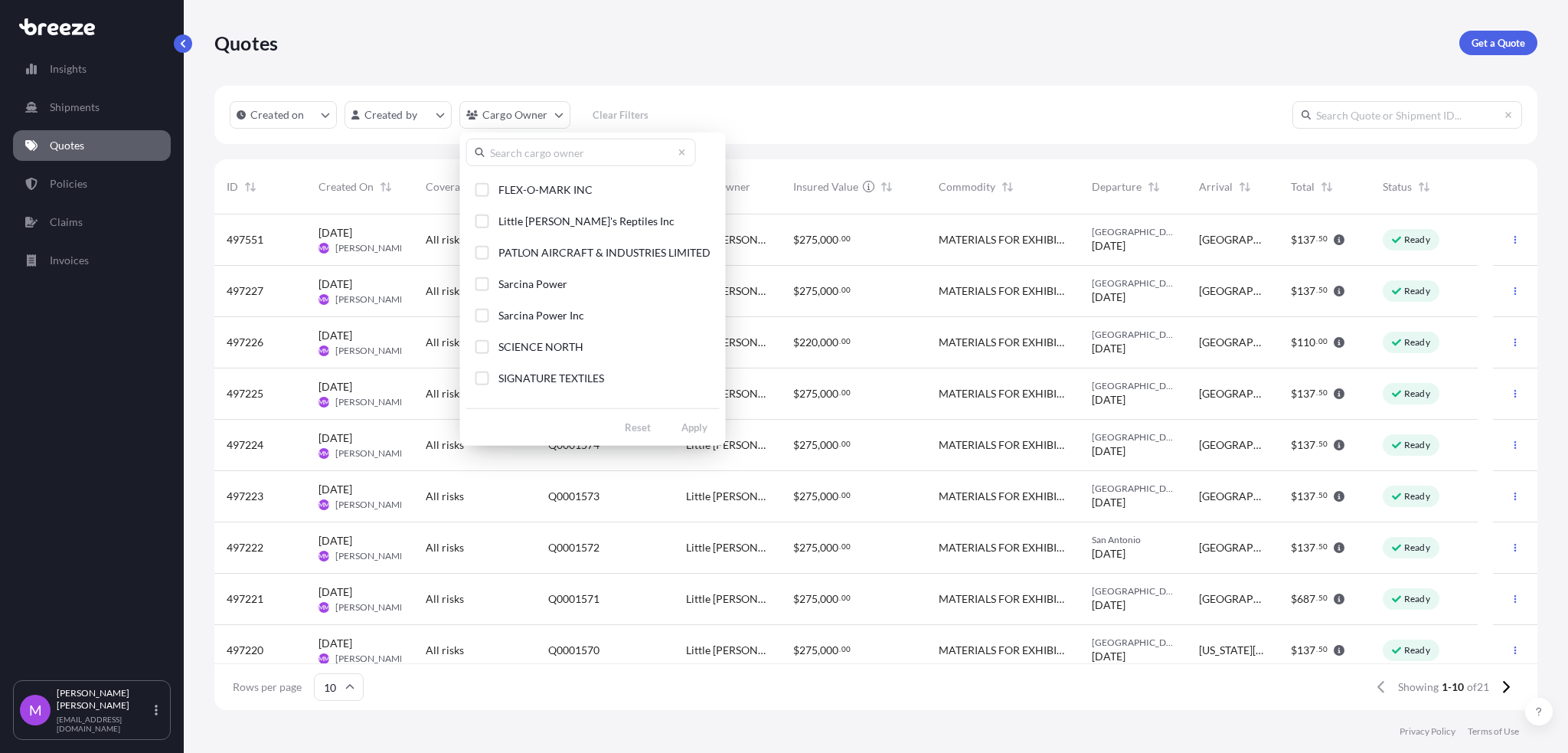
scroll to position [161, 0]
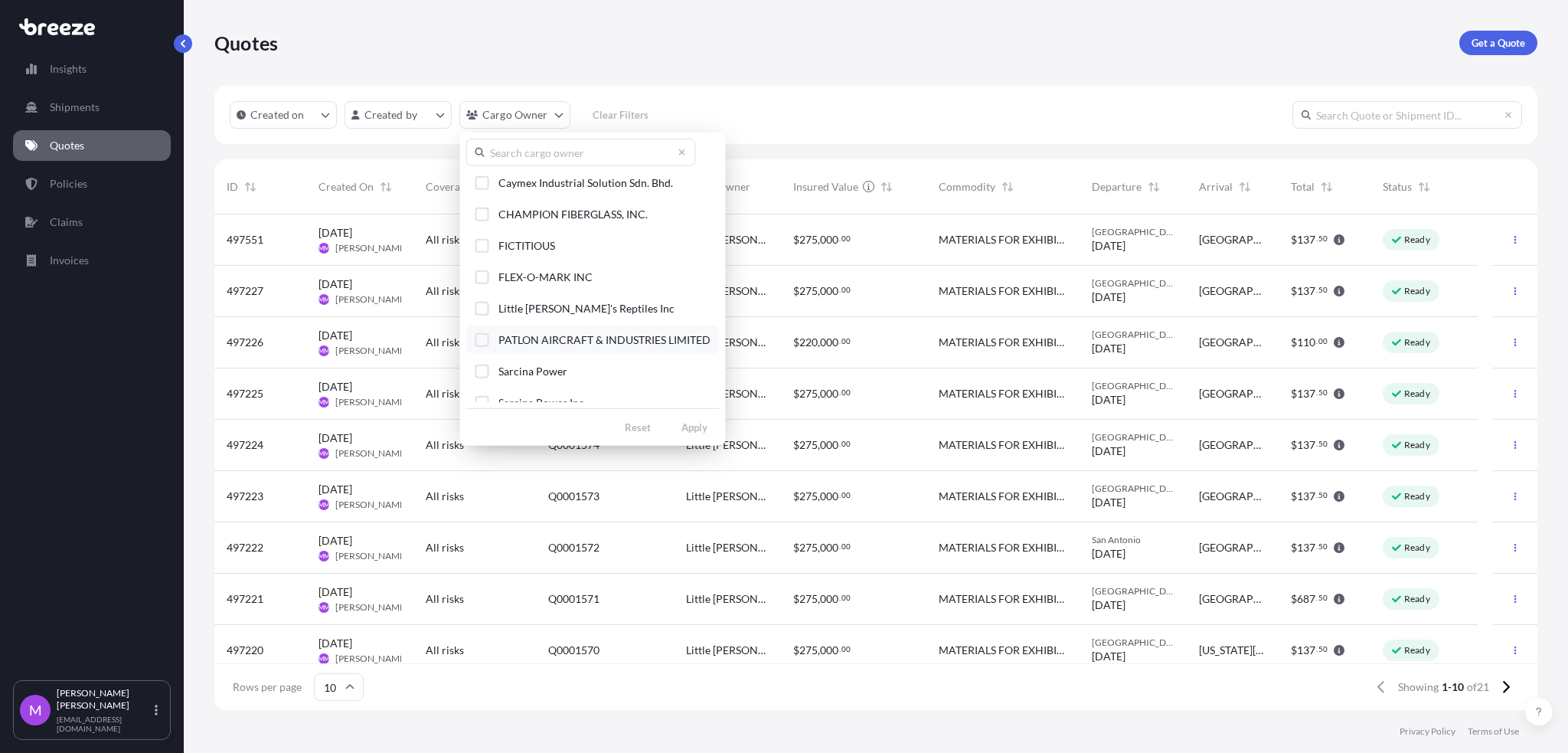
click at [482, 337] on div "Select Option" at bounding box center [482, 339] width 14 height 14
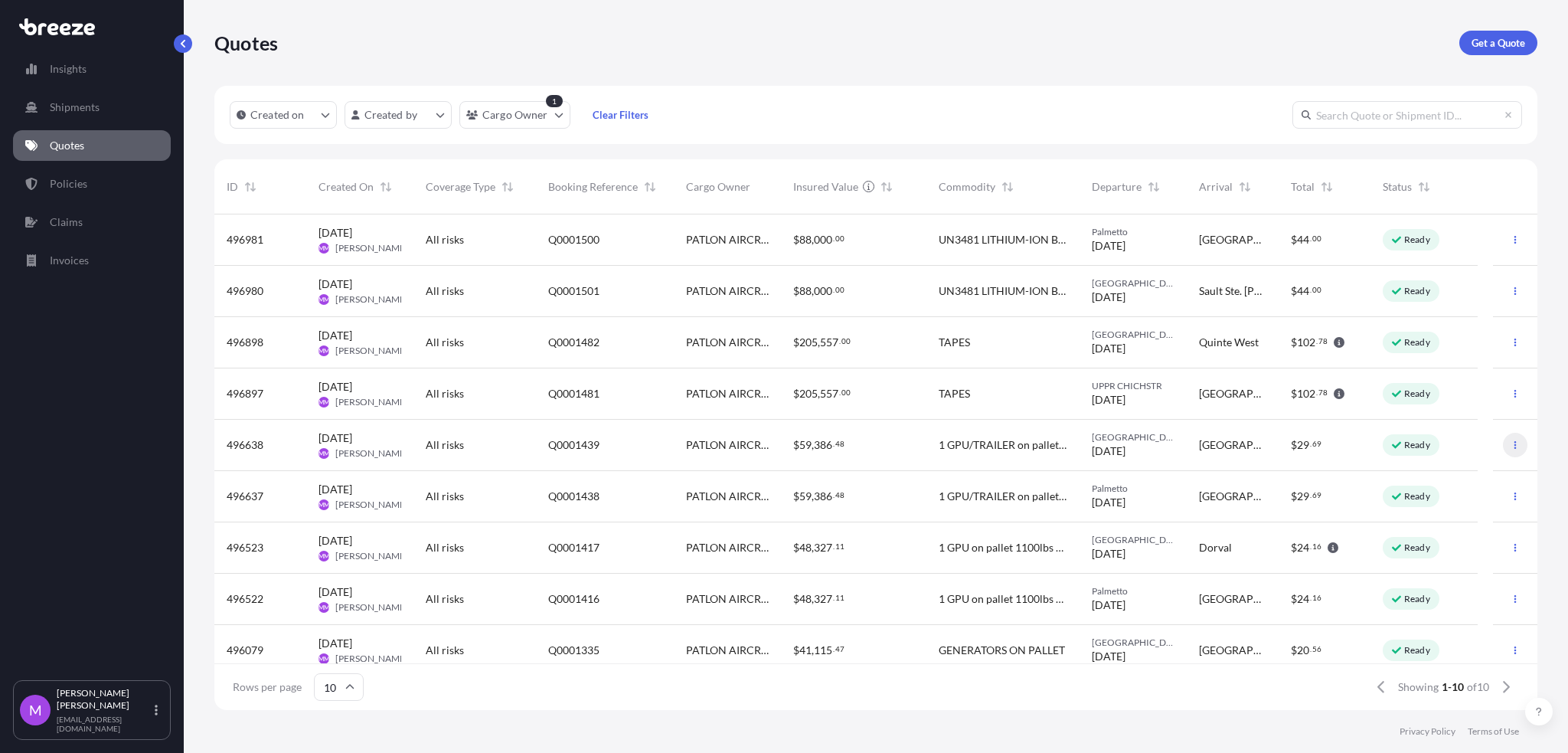
click at [1511, 446] on icon "button" at bounding box center [1515, 444] width 9 height 9
click at [1467, 477] on p "Duplicate quote" at bounding box center [1440, 475] width 76 height 15
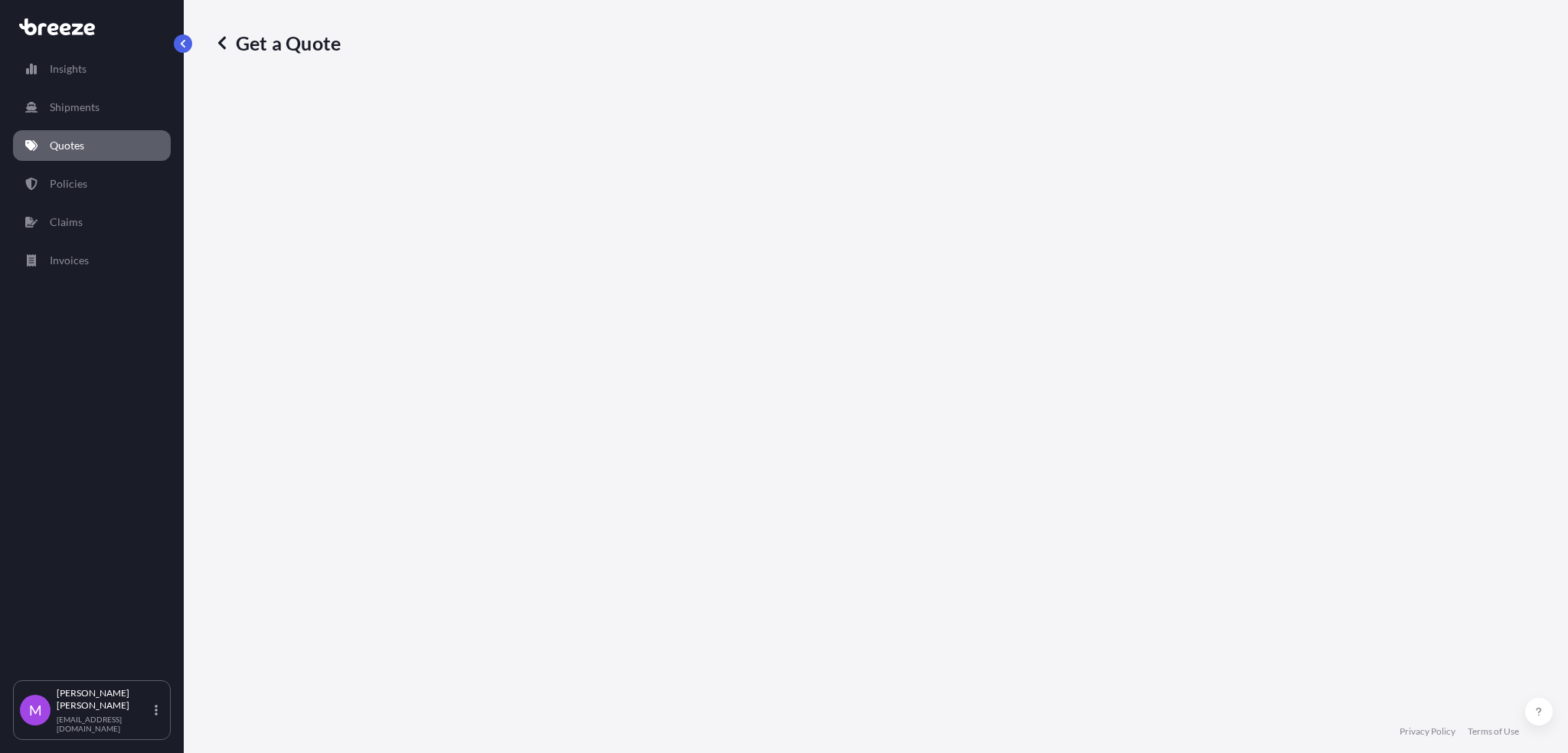
select select "Road"
select select "1"
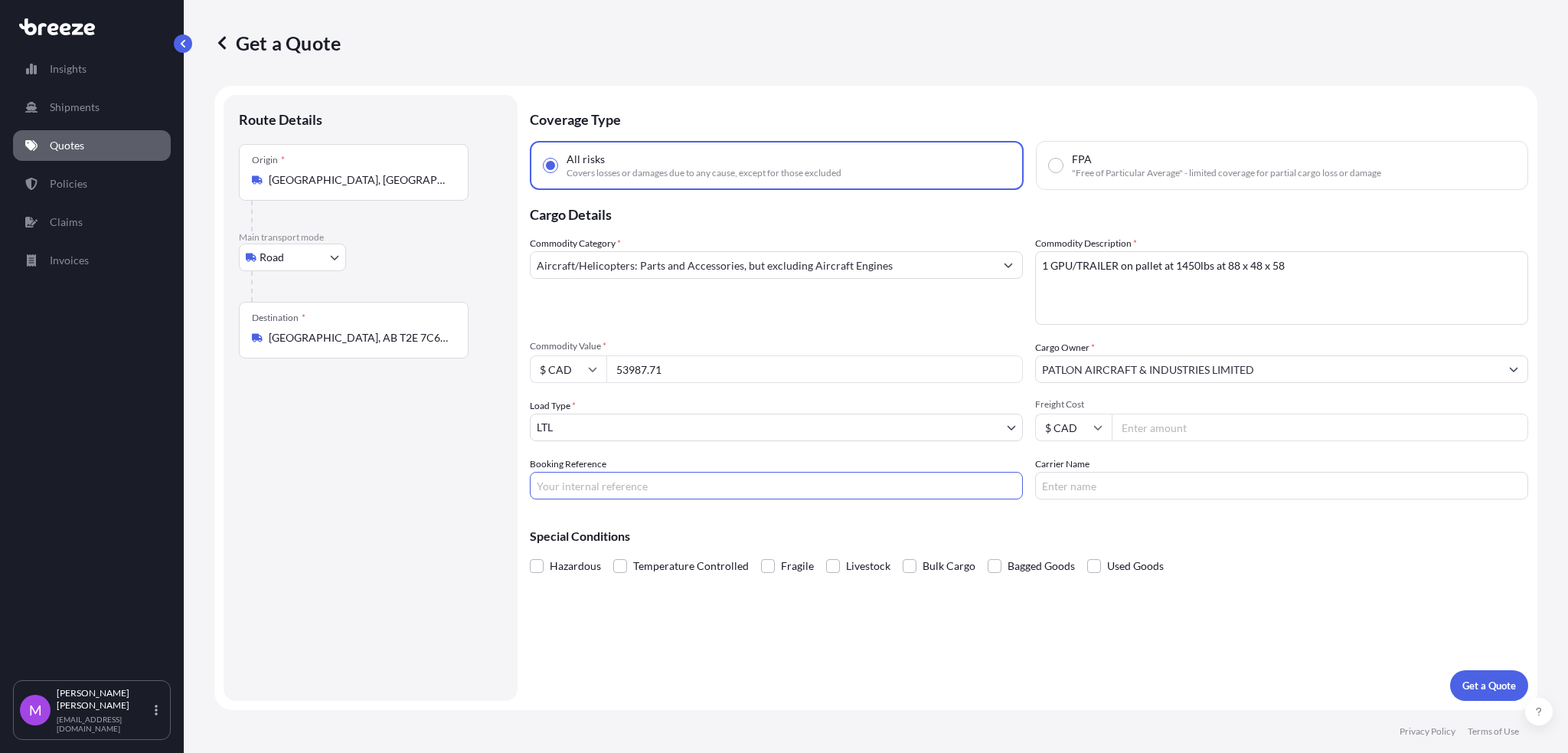
drag, startPoint x: 615, startPoint y: 489, endPoint x: 179, endPoint y: 465, distance: 436.7
click at [612, 489] on input "Booking Reference" at bounding box center [776, 485] width 493 height 27
click at [625, 485] on input "Booking Reference" at bounding box center [776, 485] width 493 height 27
paste input "0457644"
type input "0457644"
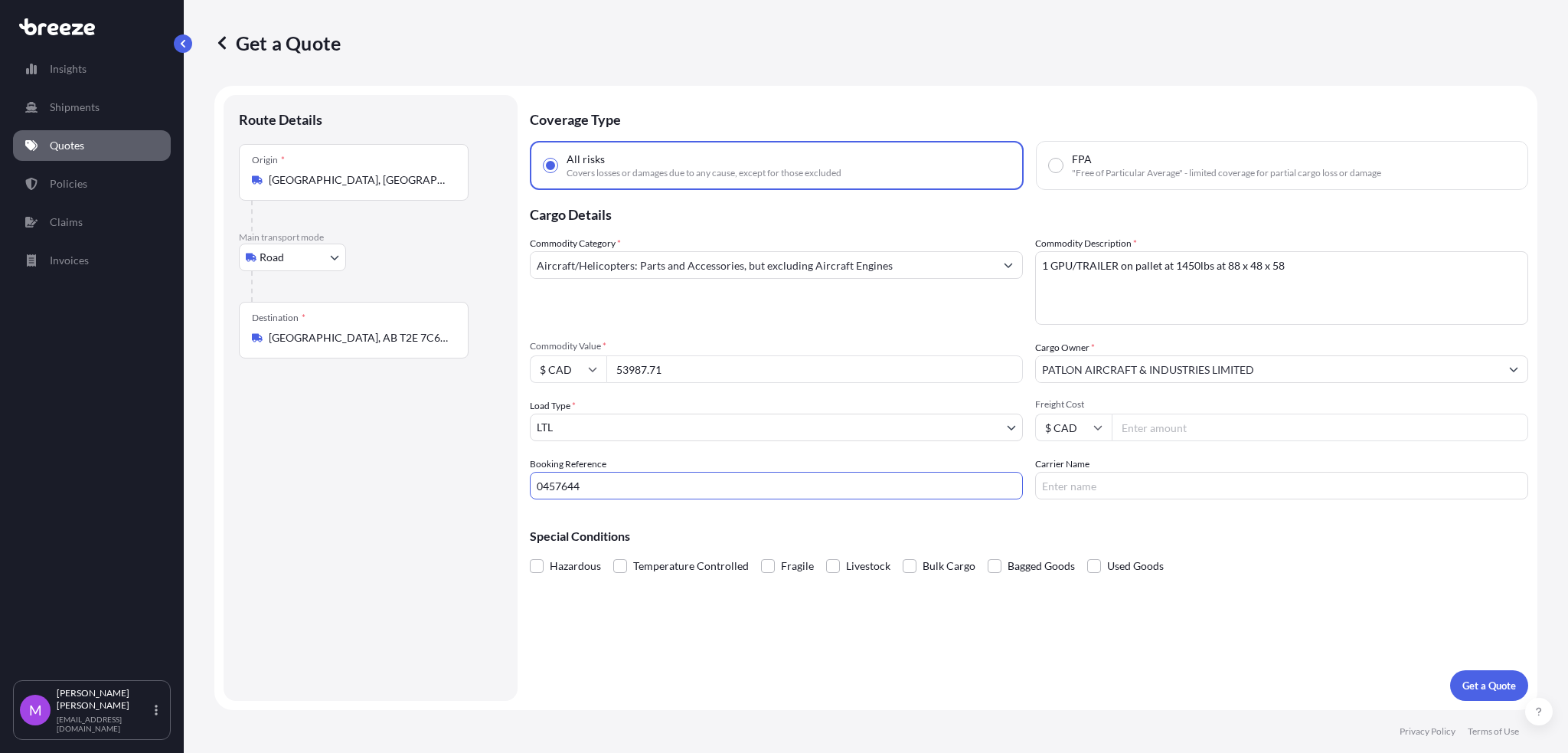
click at [1136, 282] on textarea "1 GPU/TRAILER on pallet at 1450lbs at 88 x 48 x 58" at bounding box center [1281, 287] width 493 height 74
paste textarea "3 GPU ON PALLETS - 61 X 58 X 36 at 1433lbs each 2 pallet of bridge brackets 70 …"
type textarea "3 GPU ON PALLETS - 61 X 58 X 36 at 1433lbs each 2 pallet of bridge brackets 70 …"
click at [689, 369] on input "53987.71" at bounding box center [814, 369] width 417 height 27
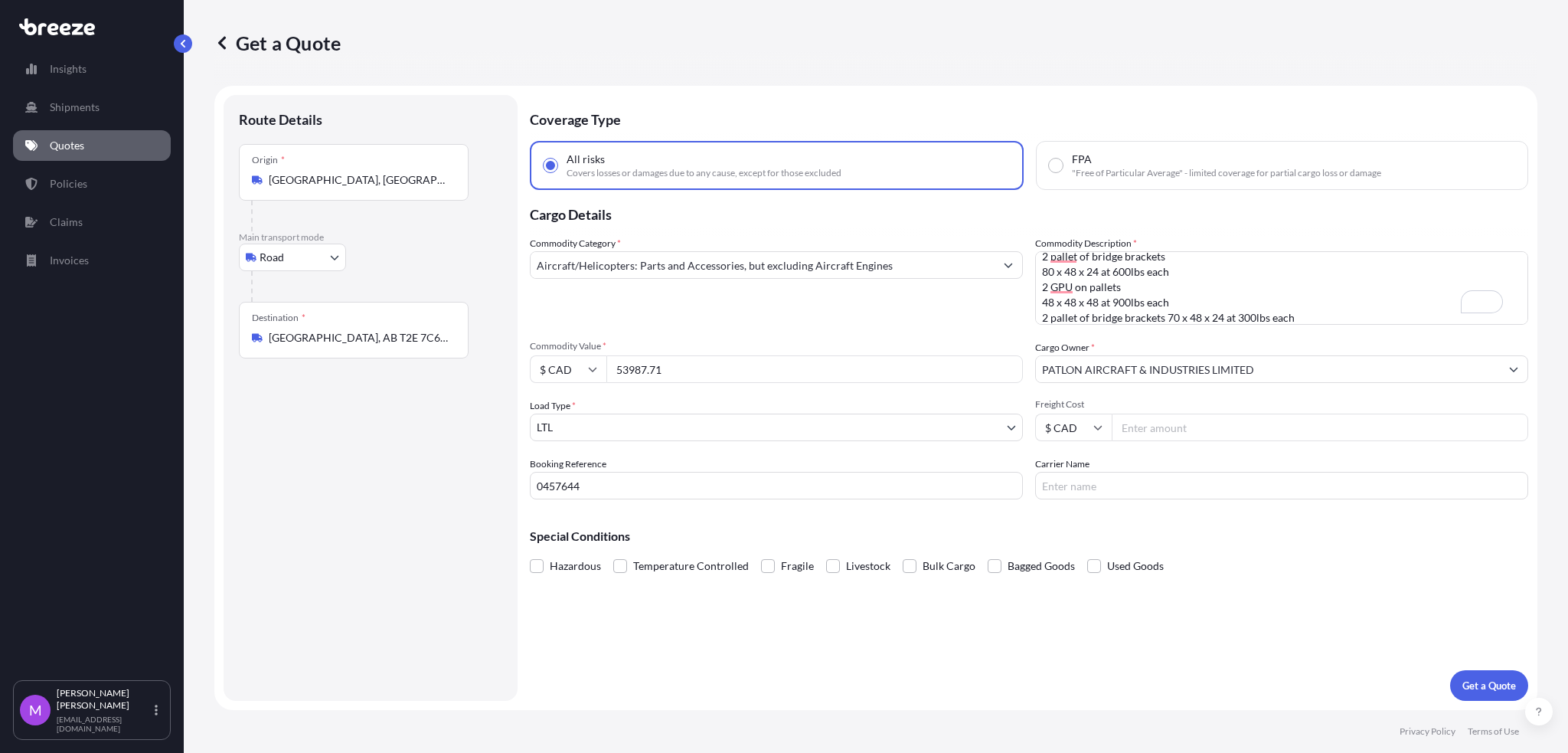
click at [713, 362] on input "53987.71" at bounding box center [814, 369] width 417 height 27
drag, startPoint x: 718, startPoint y: 369, endPoint x: 563, endPoint y: 350, distance: 156.2
click at [563, 350] on div "Commodity Value * $ CAD 53987.71" at bounding box center [776, 361] width 493 height 43
paste input "499991.56"
type input "499991.56"
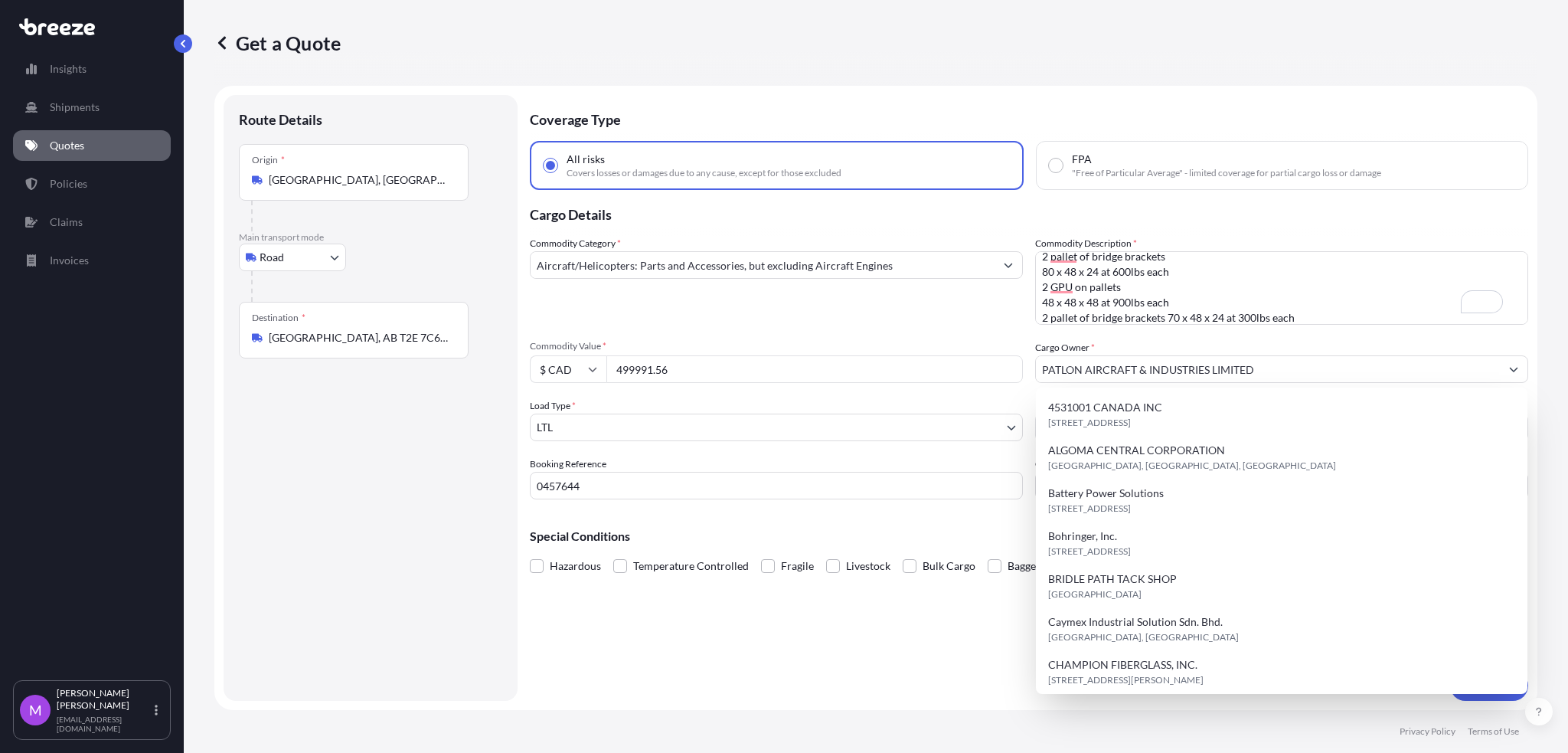
click at [725, 379] on input "499991.56" at bounding box center [814, 369] width 417 height 27
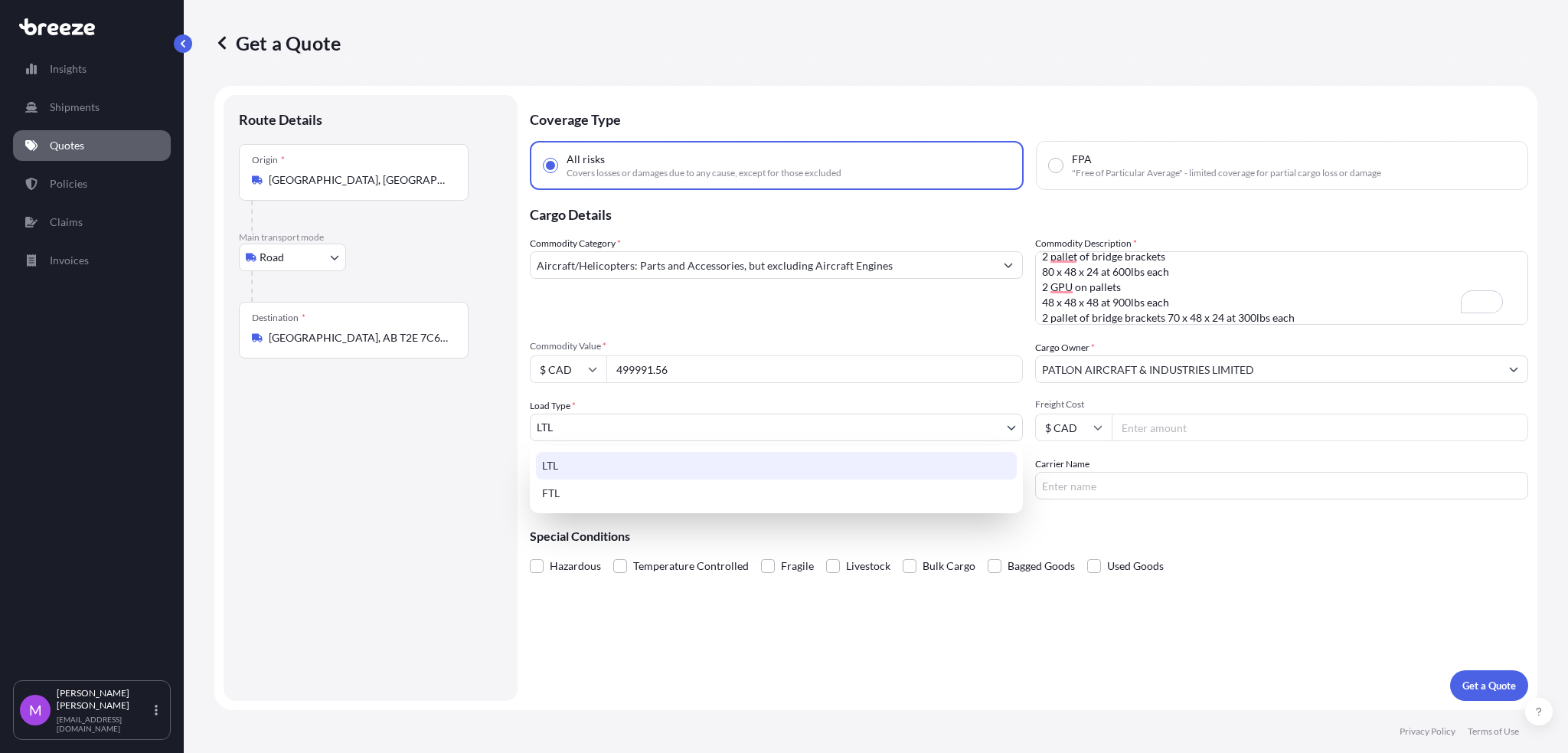
click at [714, 417] on body "15 options available. Insights Shipments Quotes Policies Claims Invoices M Mari…" at bounding box center [784, 376] width 1568 height 753
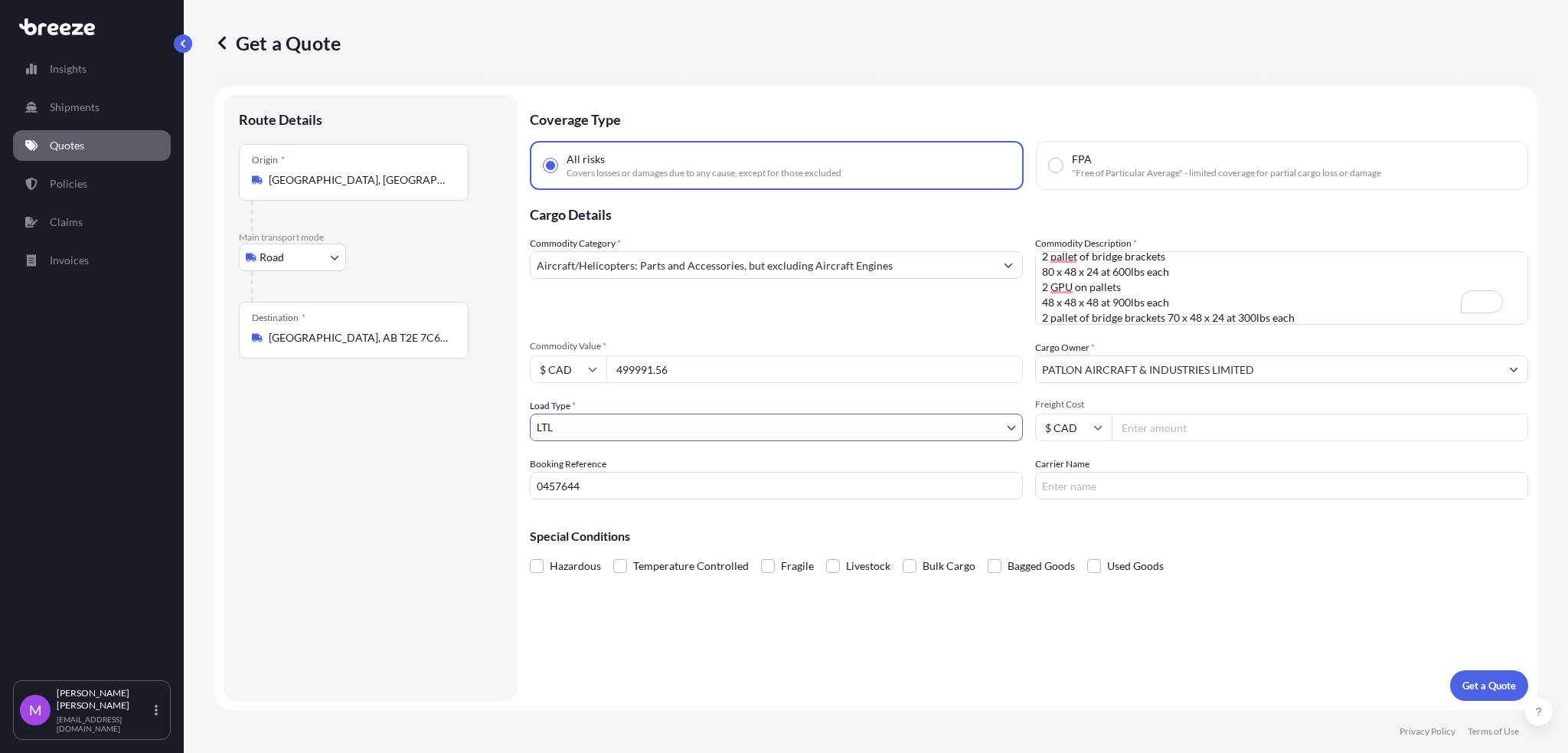
drag, startPoint x: 638, startPoint y: 364, endPoint x: 656, endPoint y: 369, distance: 18.7
click at [637, 364] on input "499991.56" at bounding box center [814, 369] width 417 height 27
click at [386, 430] on div "Route Details Place of loading Road Road Rail Origin * Halton Hills, ON, Canada…" at bounding box center [370, 398] width 263 height 575
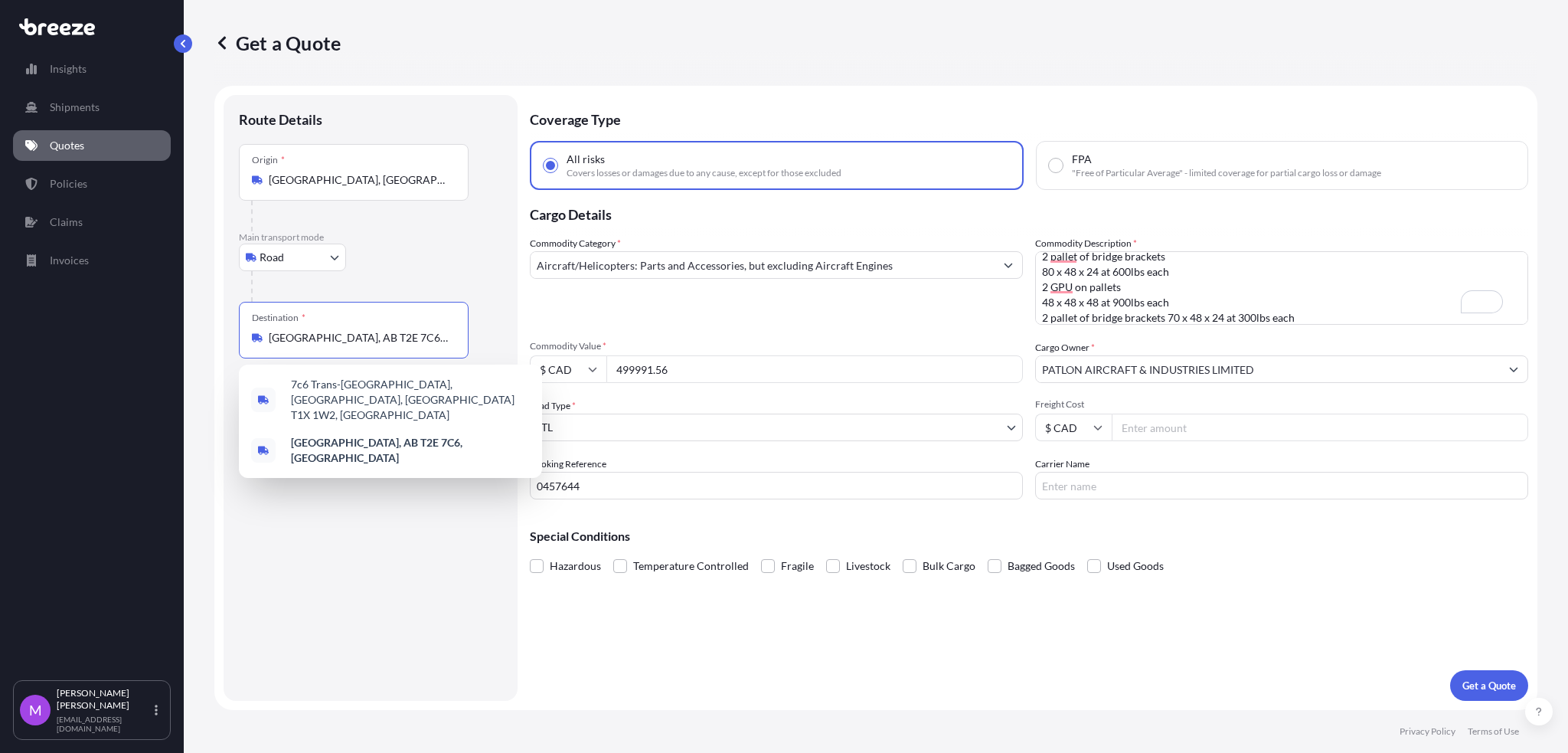
drag, startPoint x: 432, startPoint y: 335, endPoint x: 417, endPoint y: 468, distance: 133.8
click at [234, 340] on div "Route Details Place of loading Road Road Rail Origin * Halton Hills, ON, Canada…" at bounding box center [370, 398] width 294 height 606
paste input "ALGARY AB T2E 6Z8"
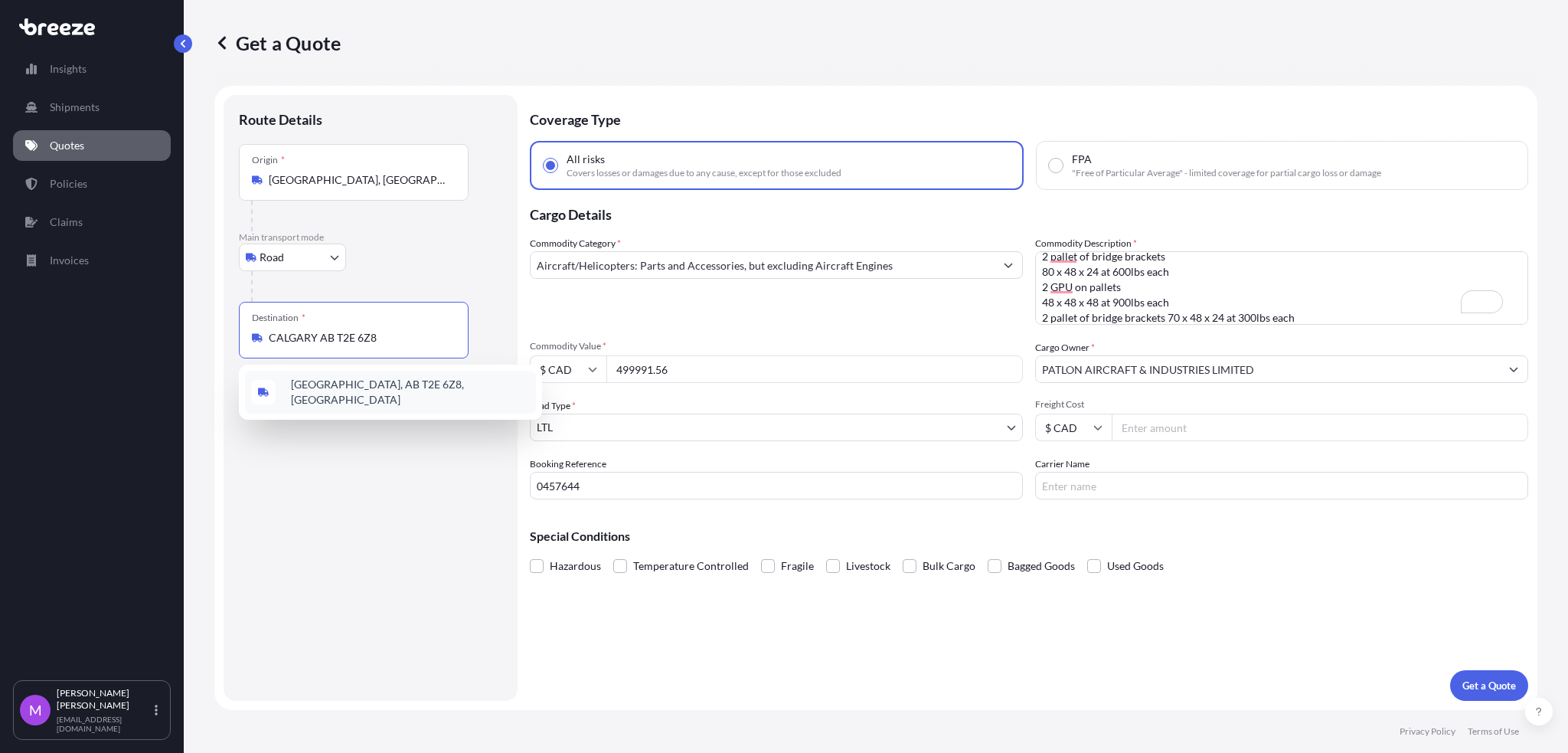
click at [320, 394] on span "Calgary, AB T2E 6Z8, Canada" at bounding box center [410, 392] width 239 height 31
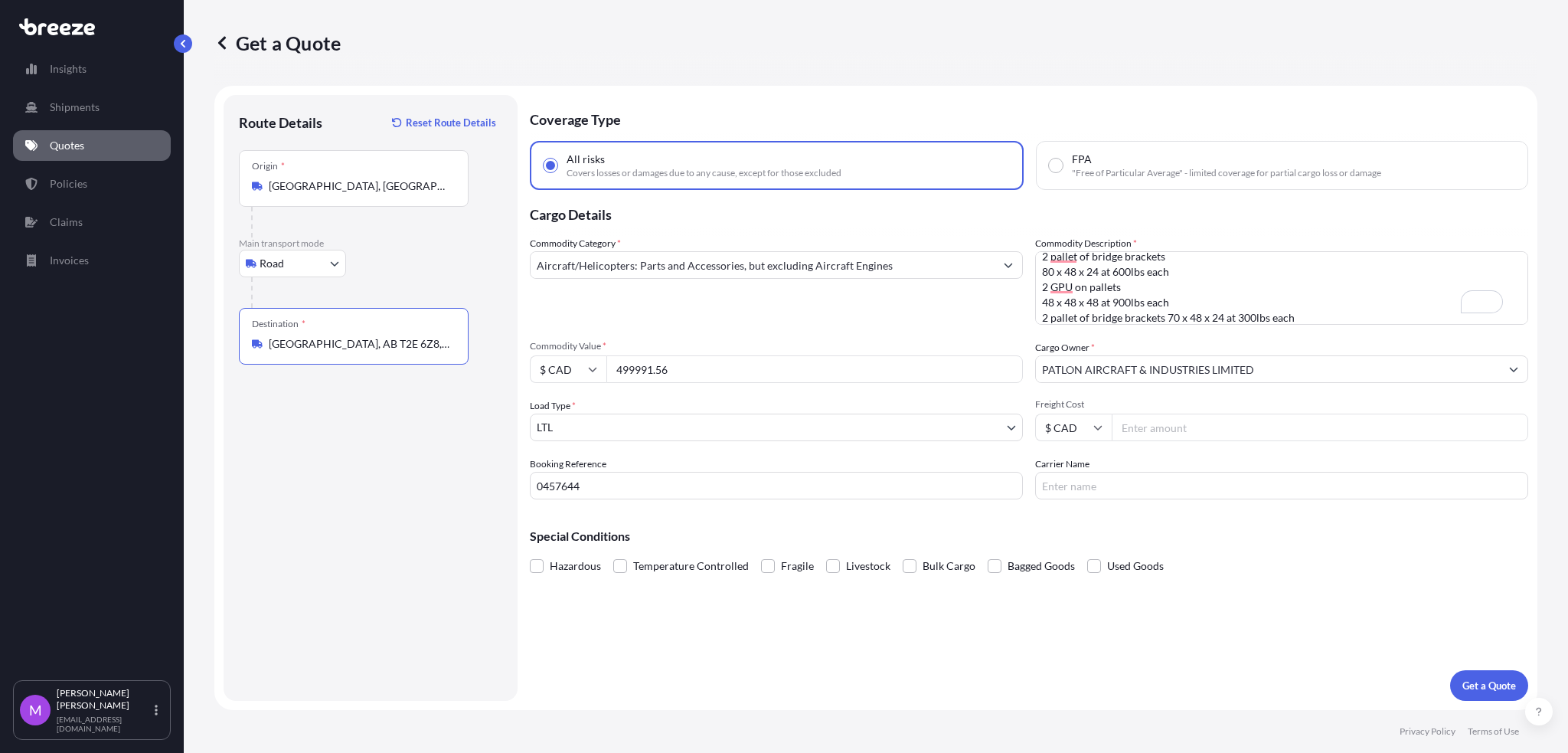
type input "Calgary, AB T2E 6Z8, Canada"
click at [383, 550] on div "Route Details Reset Route Details Place of loading Road Road Rail Origin * Halt…" at bounding box center [370, 398] width 263 height 575
click at [1494, 681] on p "Get a Quote" at bounding box center [1488, 685] width 54 height 15
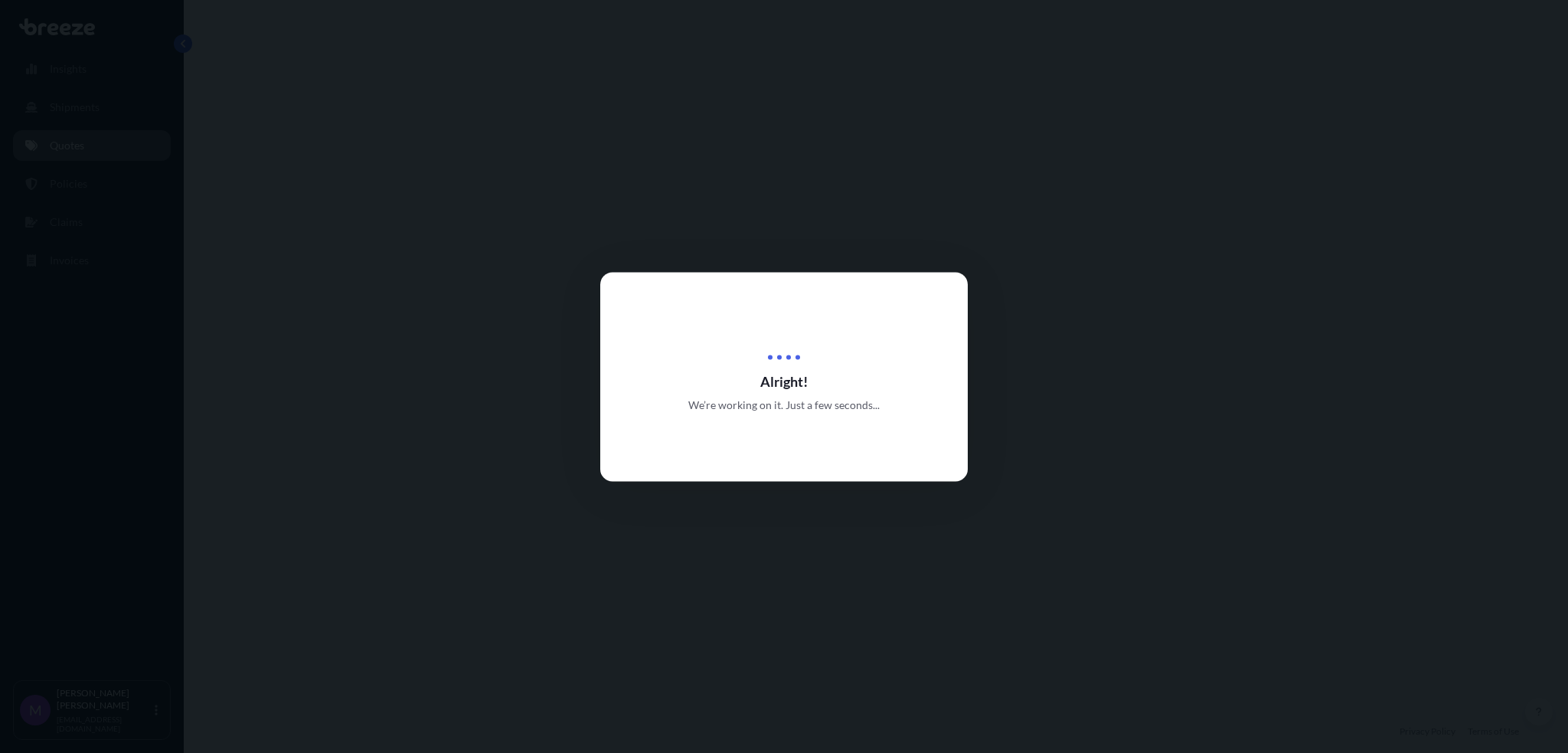
select select "Road"
select select "1"
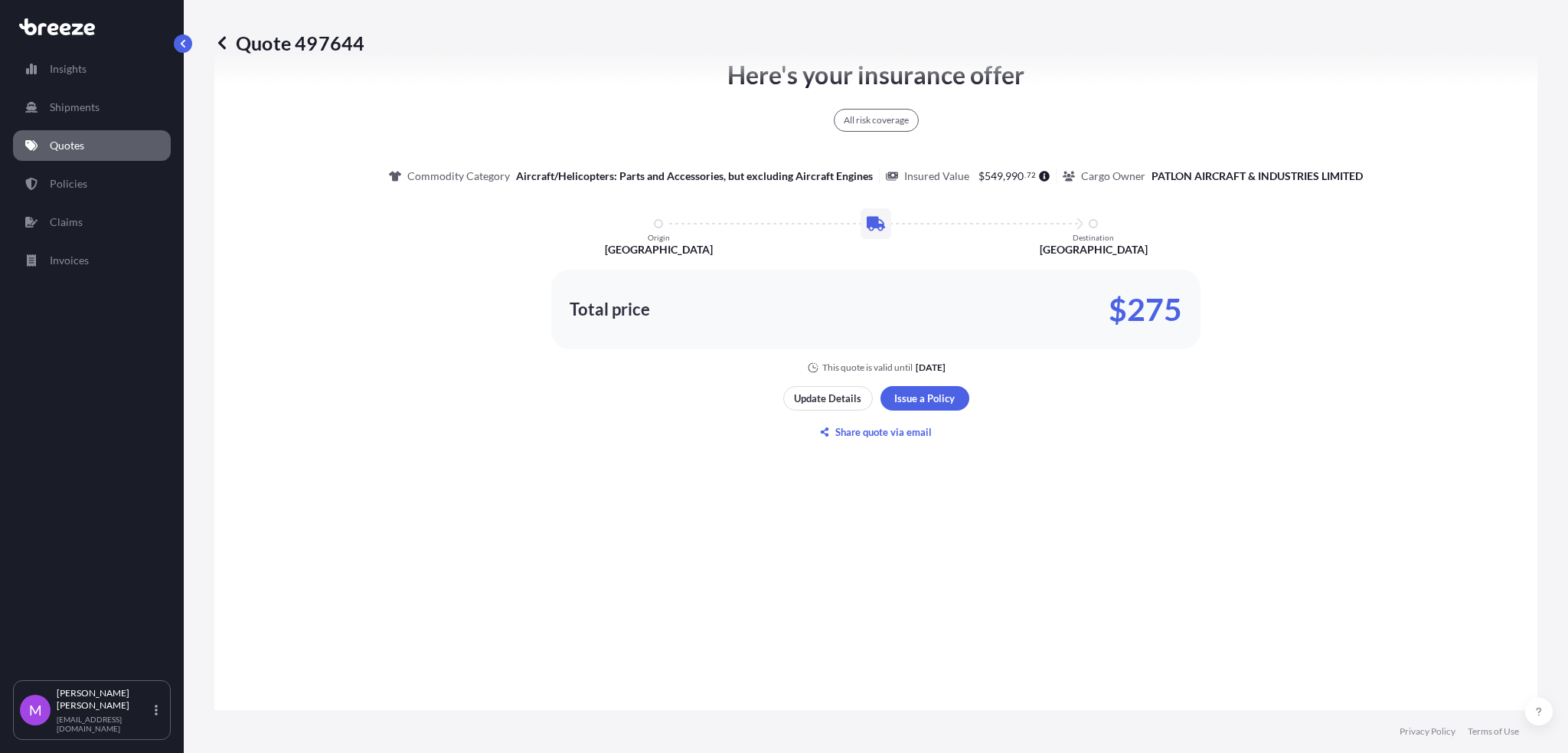
scroll to position [816, 0]
